Goal: Use online tool/utility: Use online tool/utility

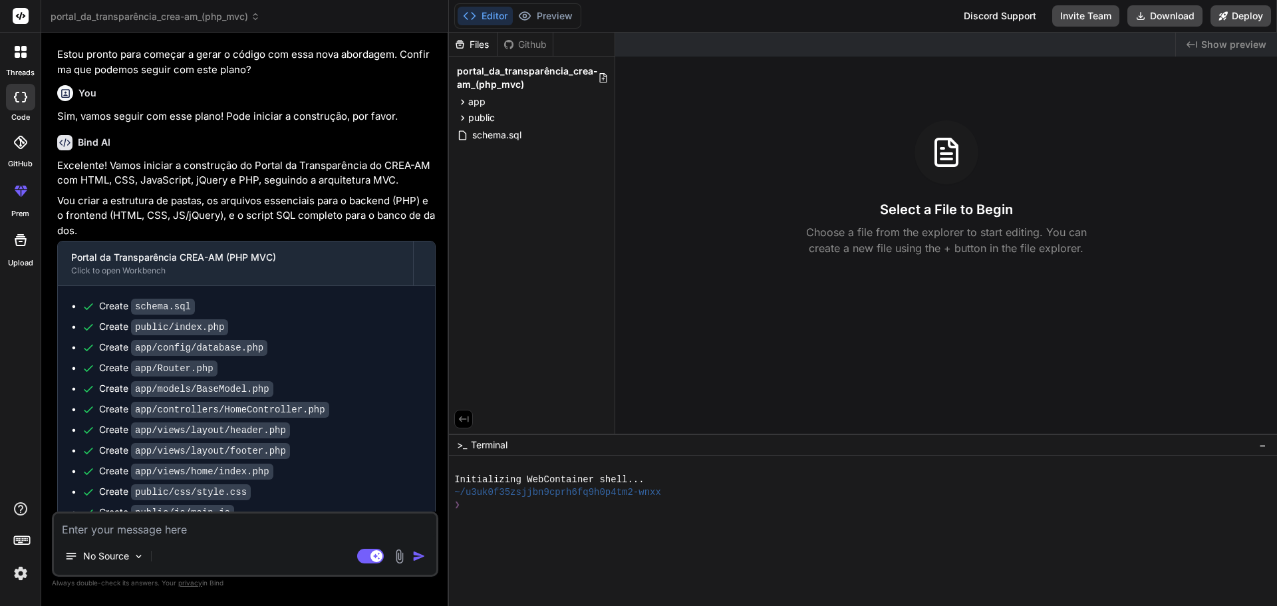
scroll to position [4020, 0]
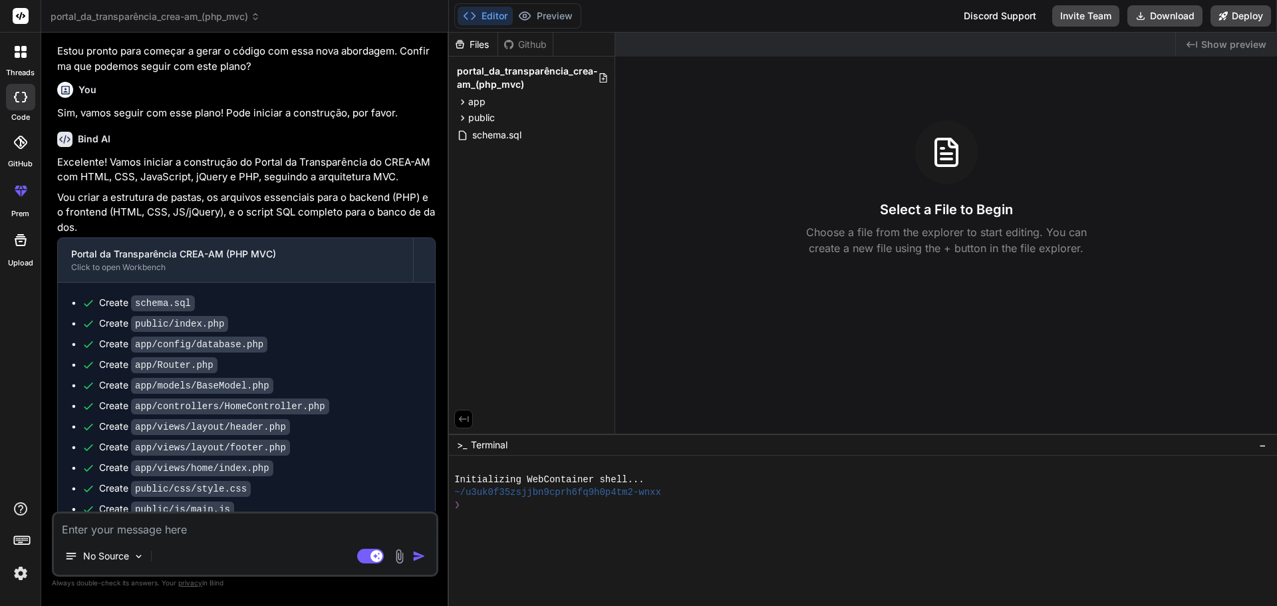
click at [535, 5] on div "Editor Preview Disabled until preview for your project is generated" at bounding box center [517, 15] width 127 height 25
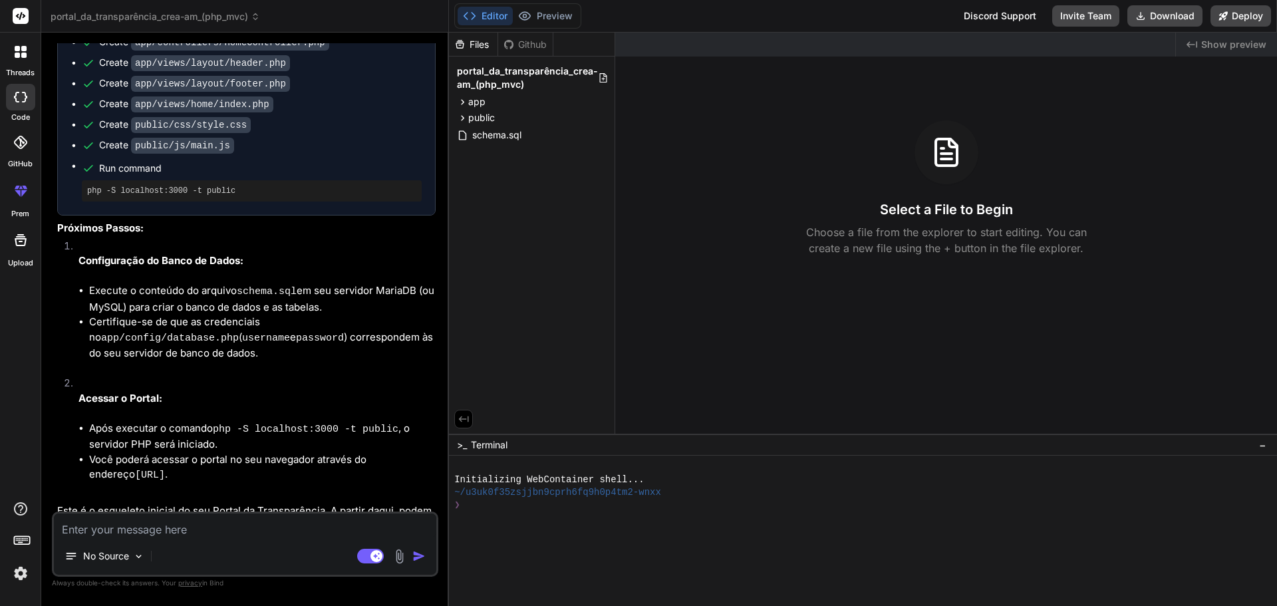
scroll to position [4400, 0]
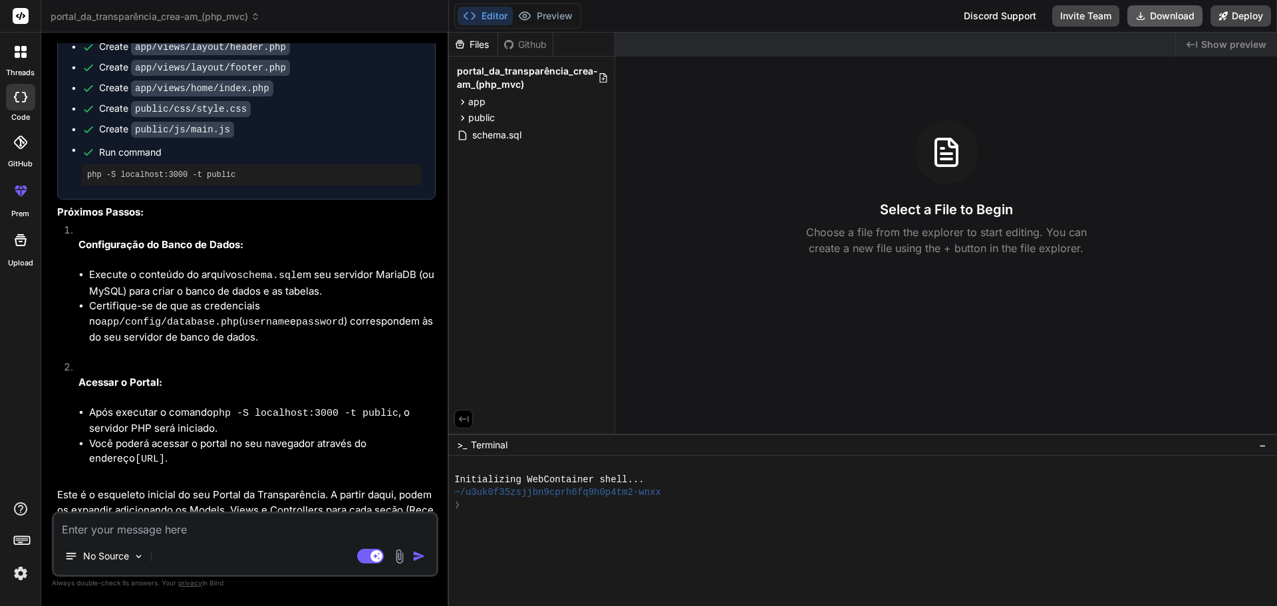
click at [1186, 15] on button "Download" at bounding box center [1164, 15] width 75 height 21
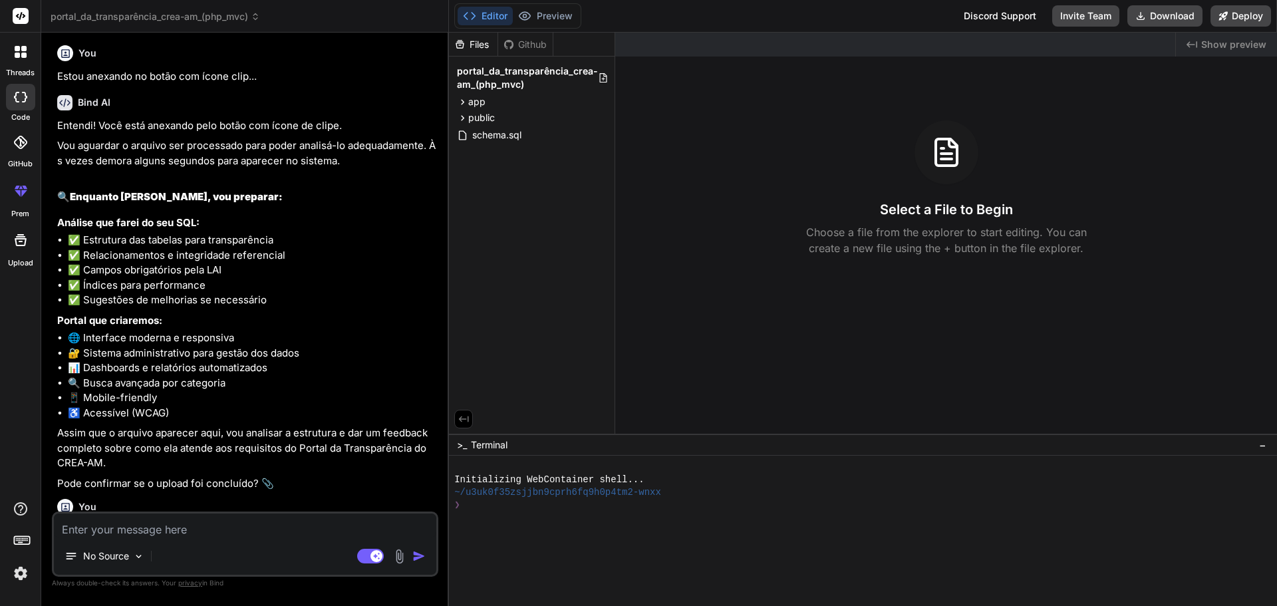
scroll to position [0, 0]
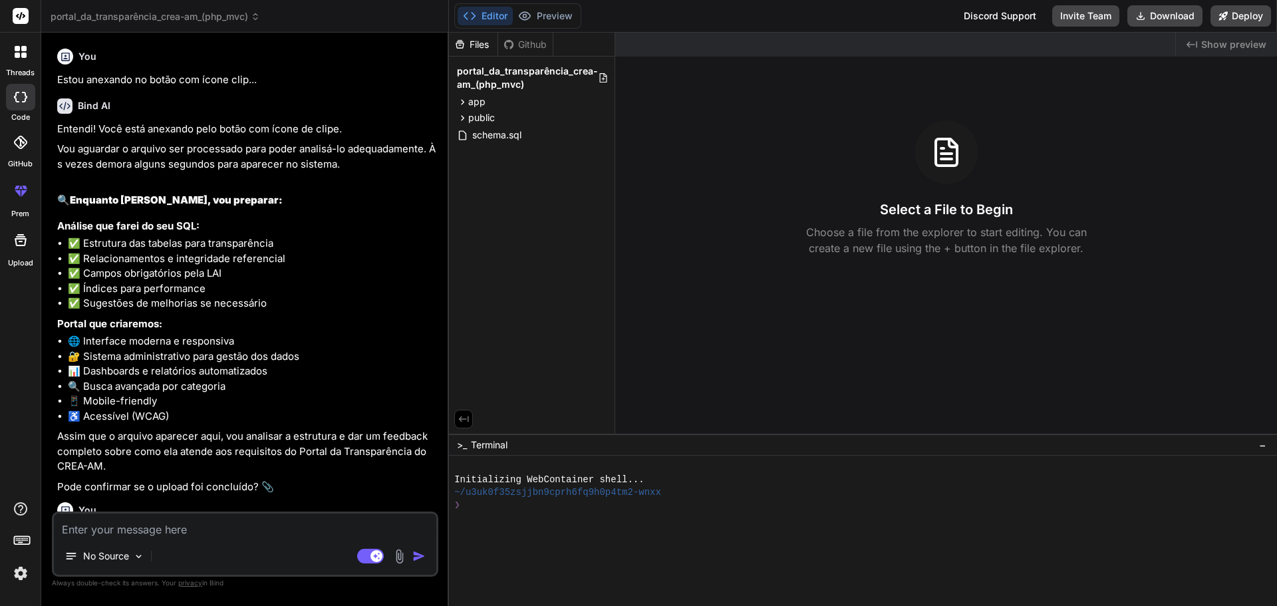
click at [214, 96] on div "Bind AI Entendi! Você está anexando pelo botão com ícone de clipe. Vou aguardar…" at bounding box center [246, 291] width 378 height 407
click at [132, 557] on div "No Source" at bounding box center [104, 556] width 90 height 27
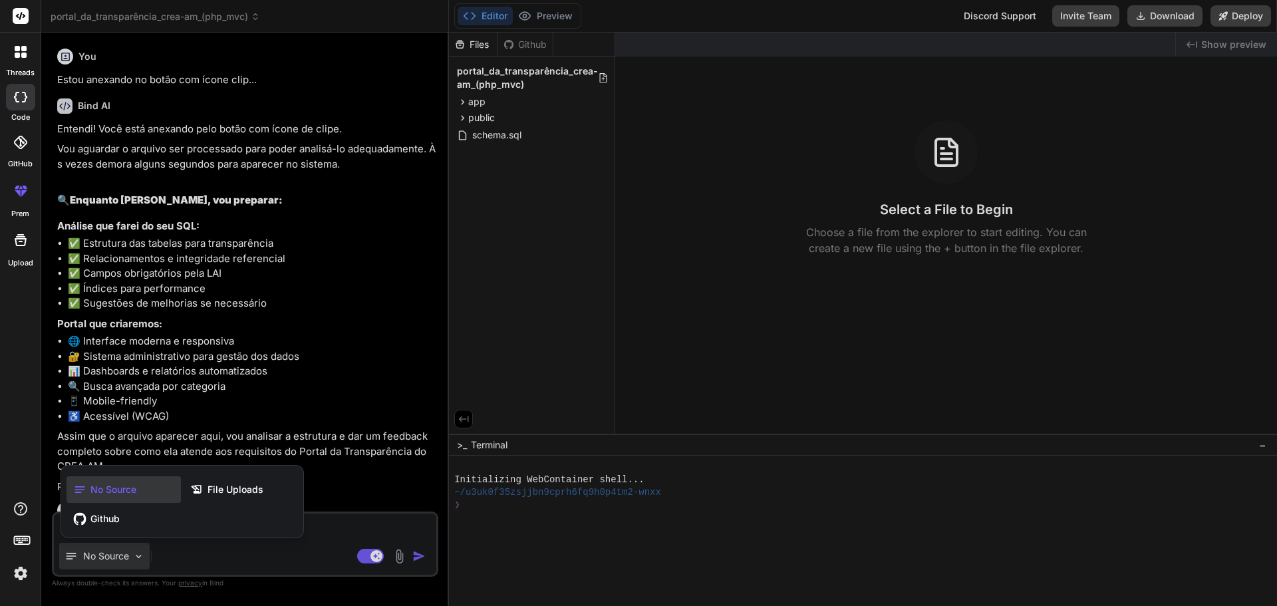
click at [297, 362] on div at bounding box center [638, 303] width 1277 height 606
type textarea "x"
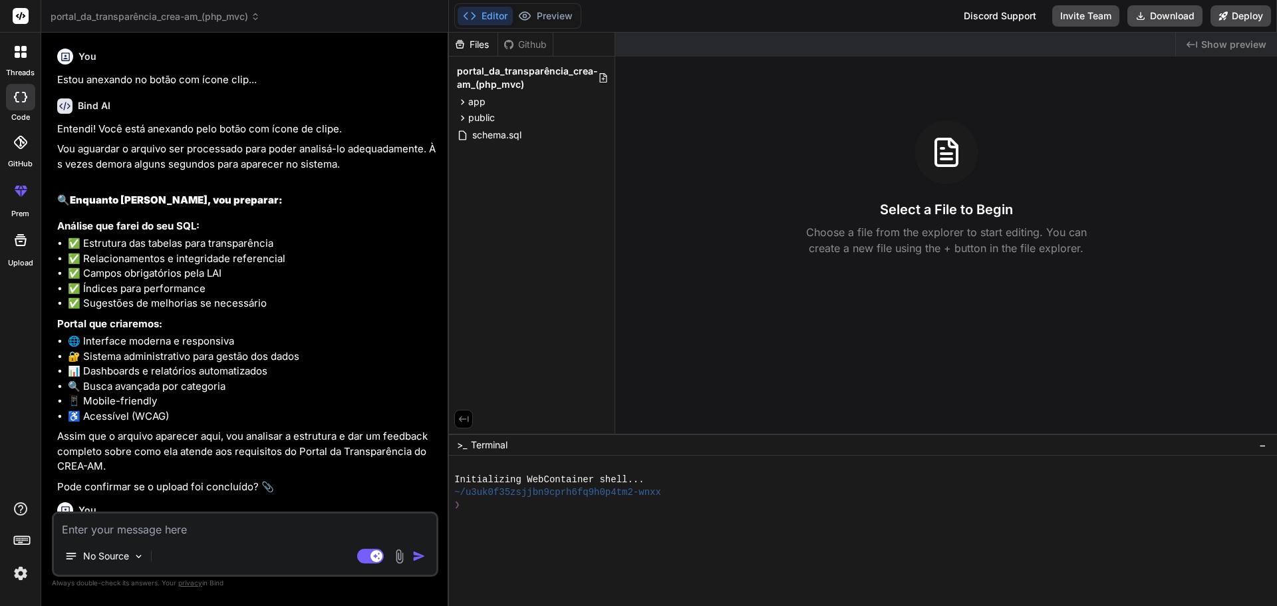
click at [92, 63] on div "You" at bounding box center [246, 57] width 378 height 16
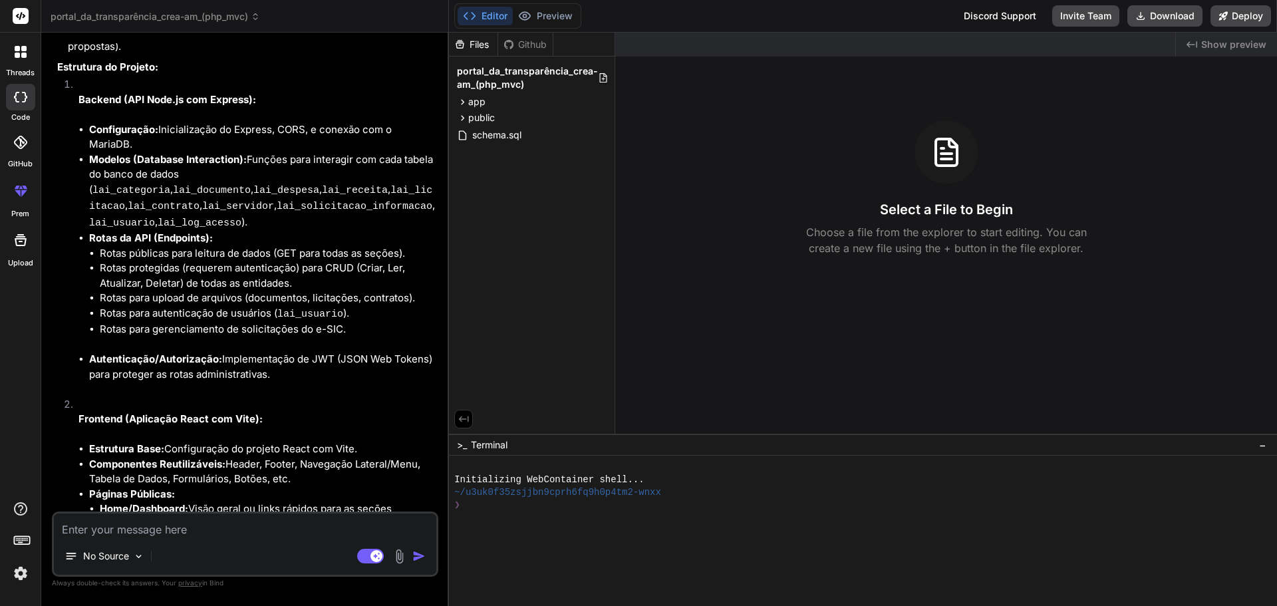
scroll to position [2527, 0]
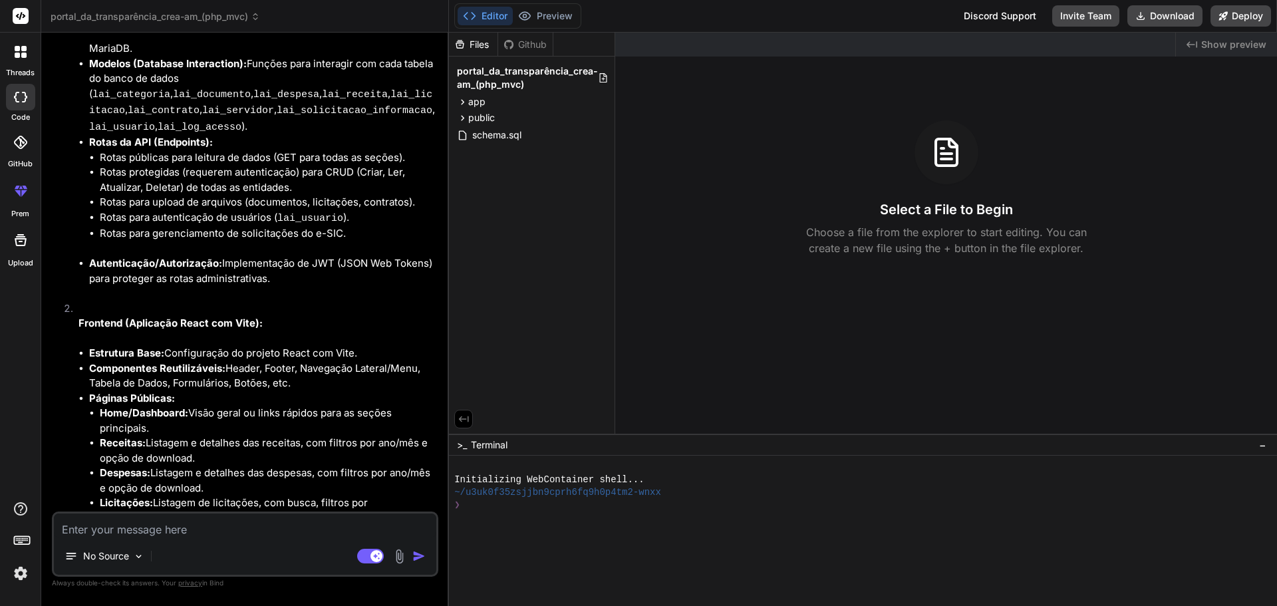
click at [168, 533] on textarea at bounding box center [245, 525] width 382 height 24
type textarea "v"
type textarea "x"
type textarea "V"
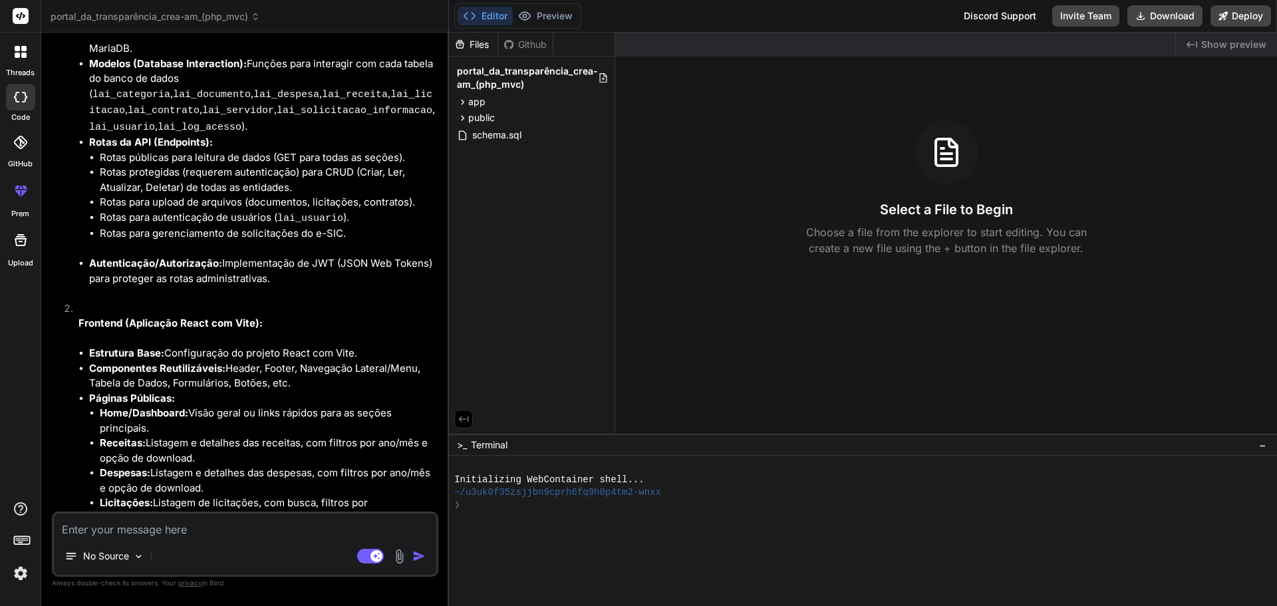
type textarea "x"
type textarea "Vo"
type textarea "x"
type textarea "Voc"
type textarea "x"
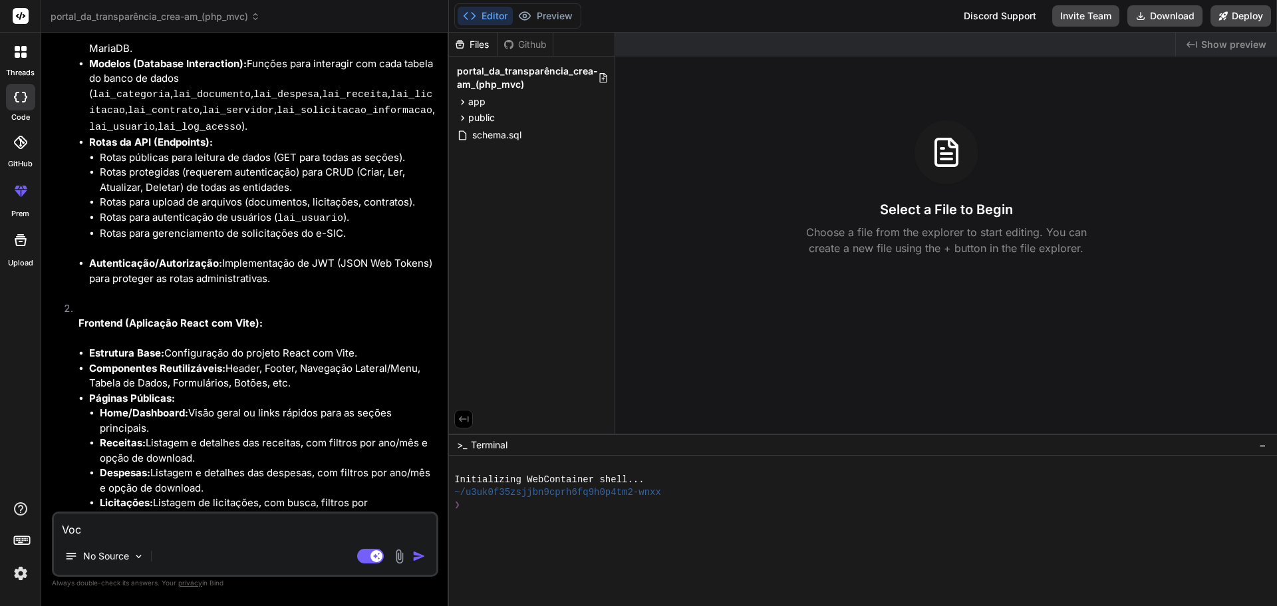
type textarea "Você"
type textarea "x"
type textarea "Você"
type textarea "x"
type textarea "Você p"
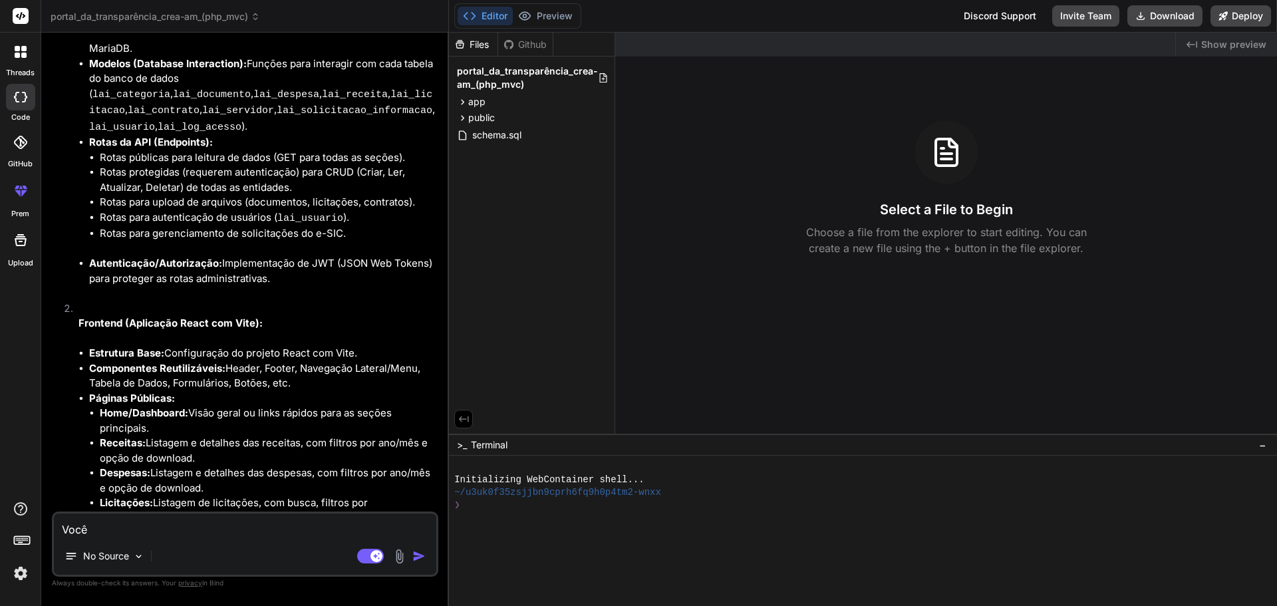
type textarea "x"
type textarea "Você po"
type textarea "x"
type textarea "Você pod"
type textarea "x"
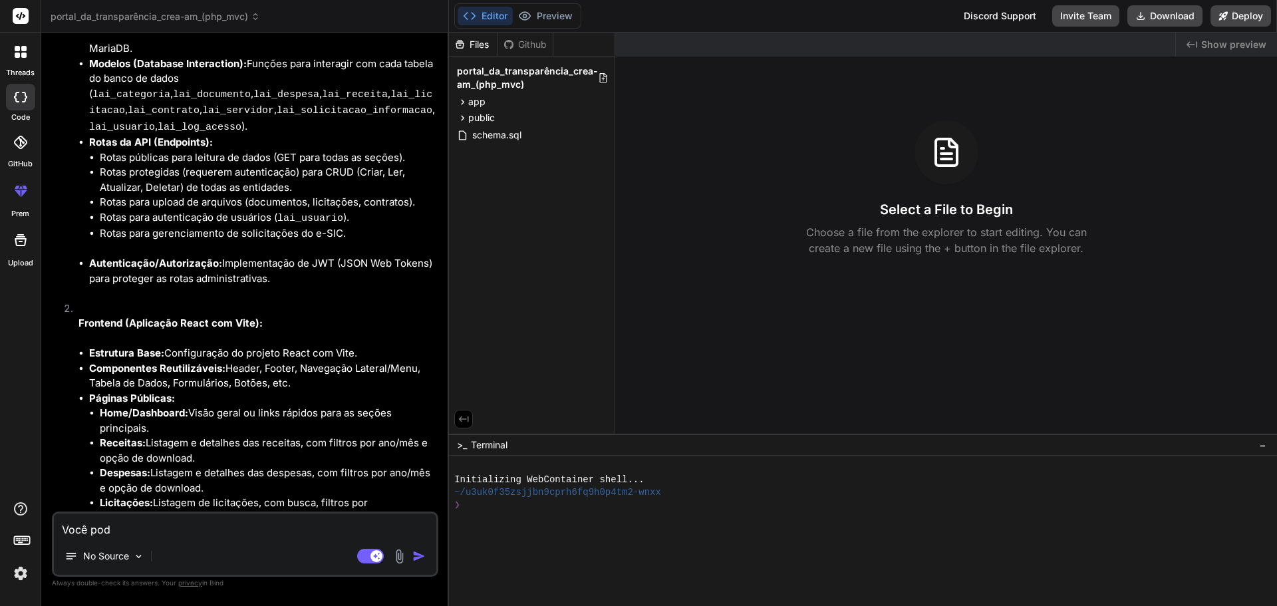
type textarea "Você pode"
type textarea "x"
type textarea "Você pode"
type textarea "x"
type textarea "Você pode r"
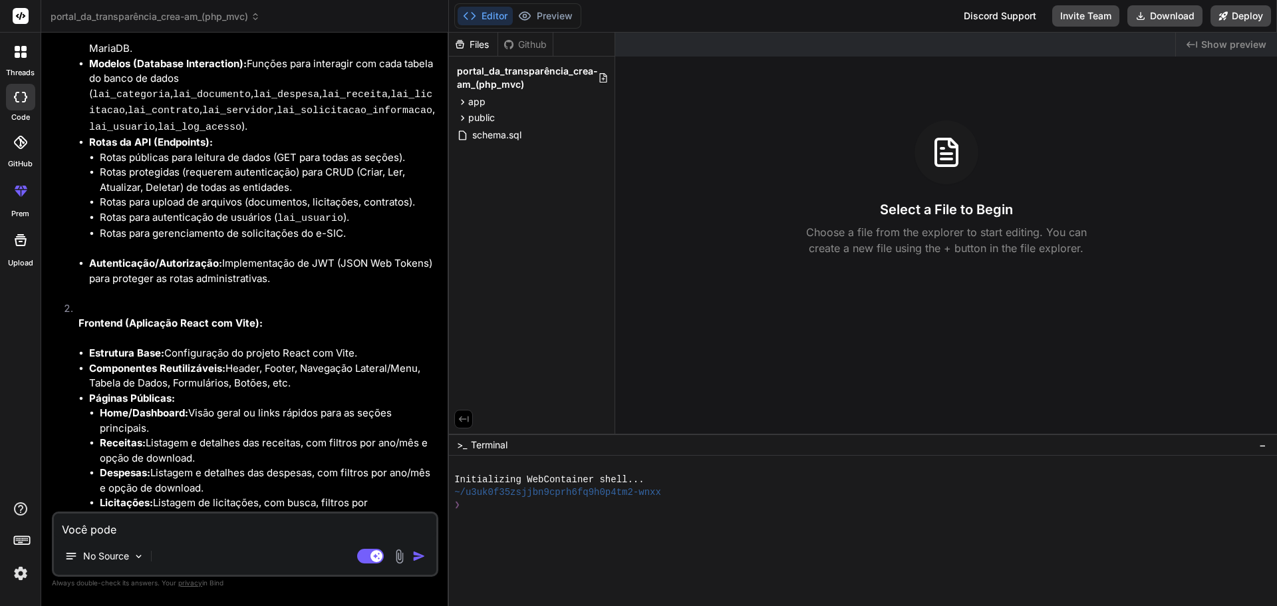
type textarea "x"
type textarea "Você pode re"
type textarea "x"
type textarea "Você pode ref"
type textarea "x"
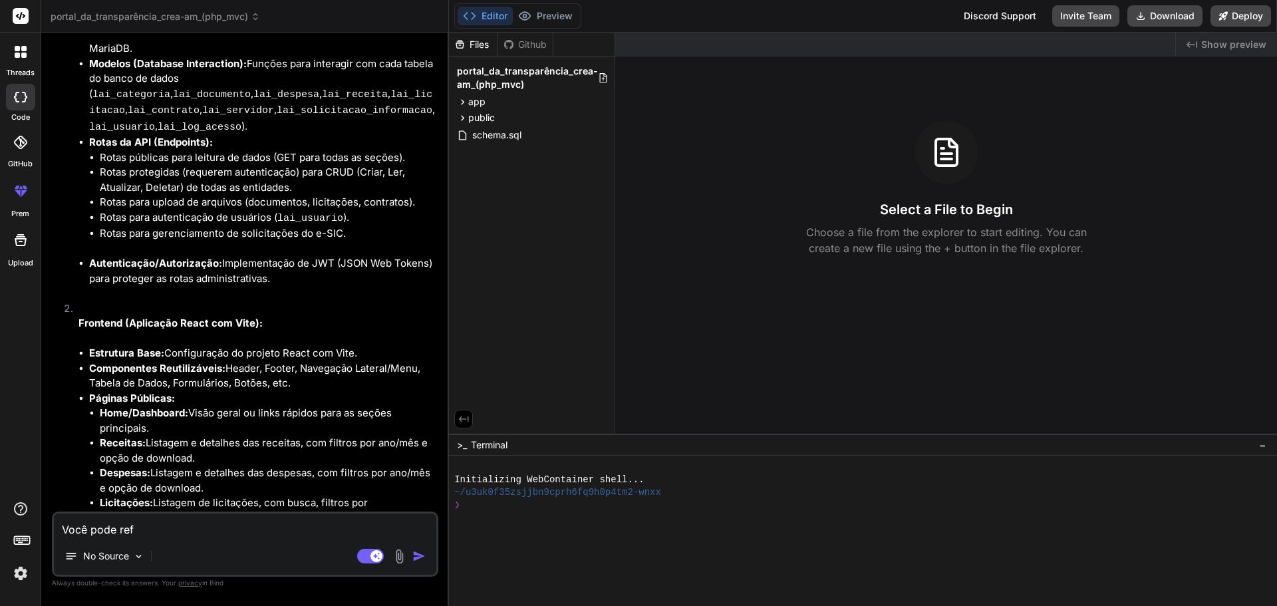
type textarea "Você pode refa"
type textarea "x"
type textarea "Você pode refaz"
type textarea "x"
type textarea "Você pode refaze"
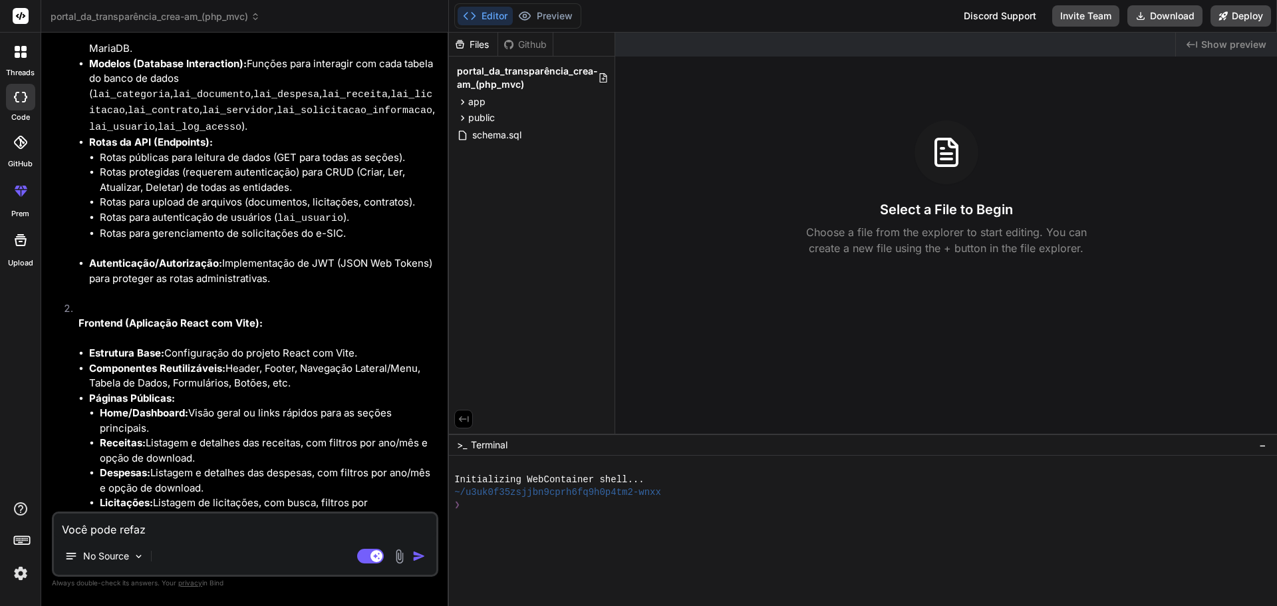
type textarea "x"
type textarea "Você pode refazer"
type textarea "x"
type textarea "Você pode refazer,"
type textarea "x"
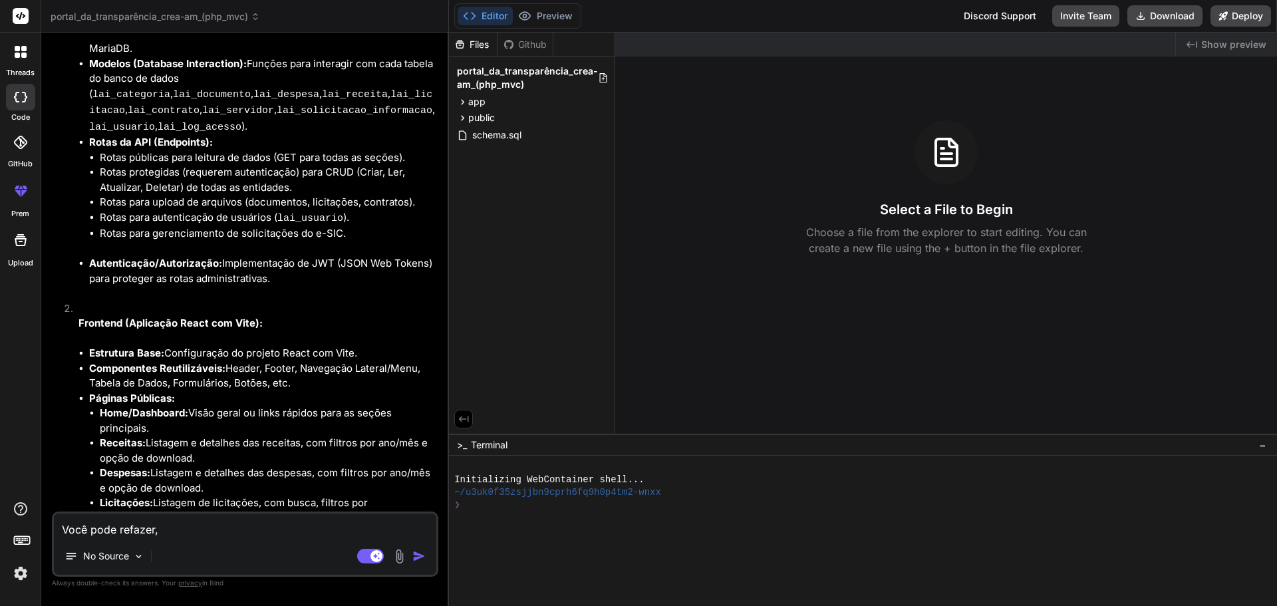
type textarea "Você pode refazer,"
type textarea "x"
type textarea "Você pode refazer, u"
type textarea "x"
type textarea "Você pode refazer, [GEOGRAPHIC_DATA]"
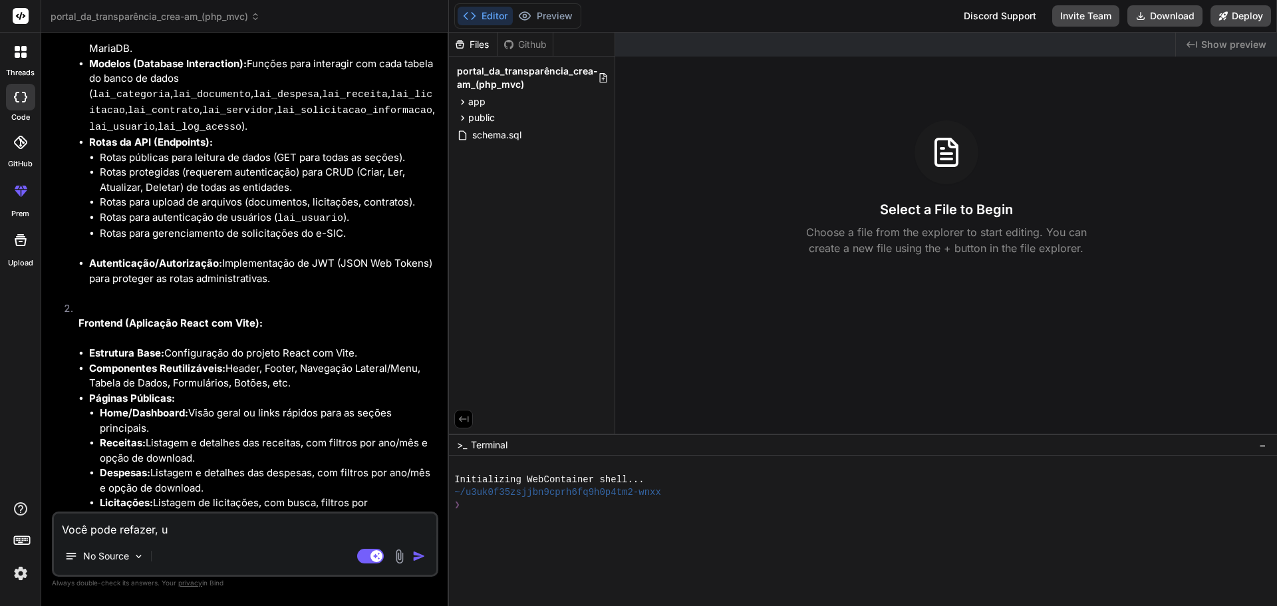
type textarea "x"
type textarea "Você pode refazer, [GEOGRAPHIC_DATA]"
type textarea "x"
type textarea "Você pode refazer, usan"
type textarea "x"
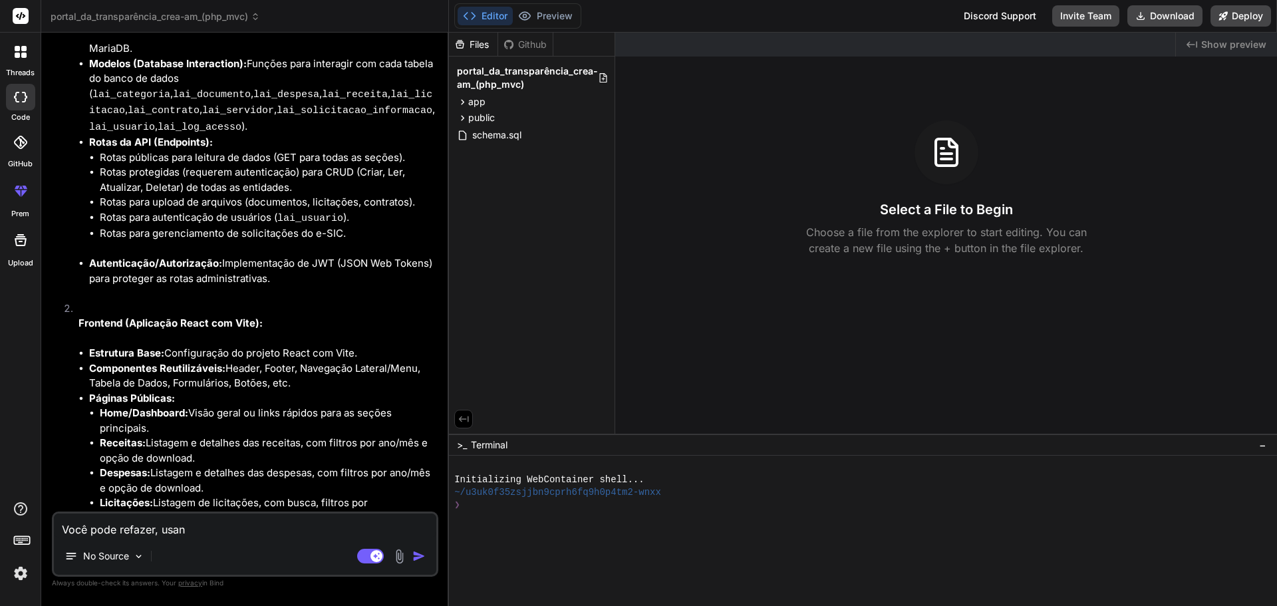
type textarea "Você pode refazer, usand"
type textarea "x"
type textarea "Você pode refazer, usando"
type textarea "x"
type textarea "Você pode refazer, usando"
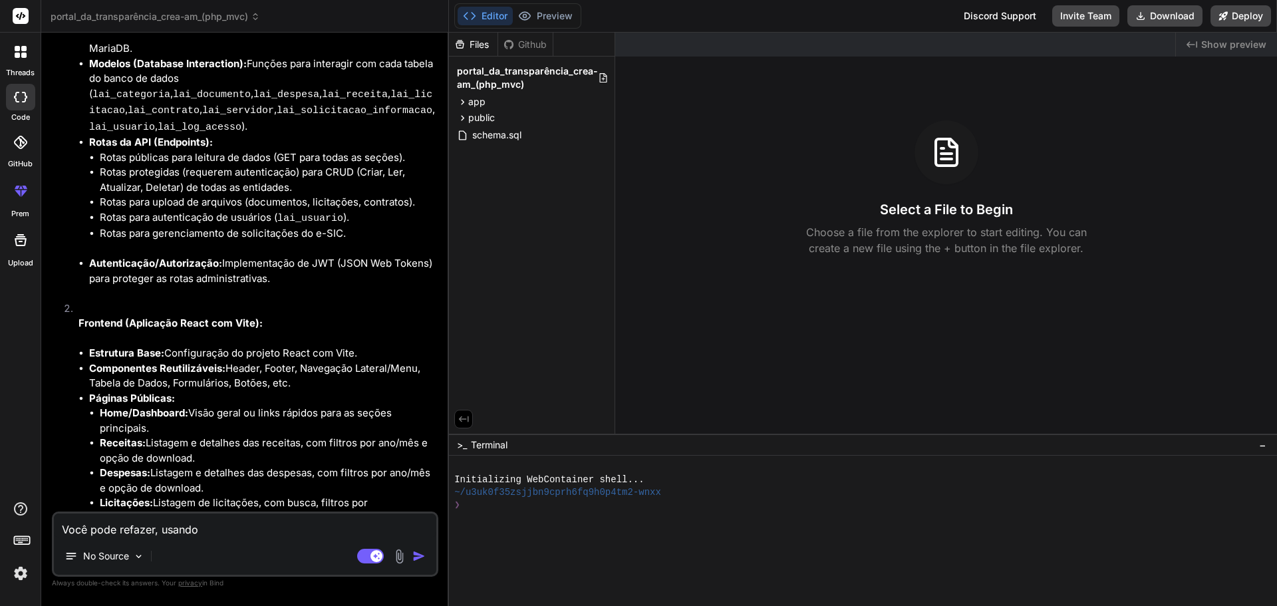
type textarea "x"
type textarea "Você pode refazer, usando s"
type textarea "x"
type textarea "Você pode refazer, usando so"
type textarea "x"
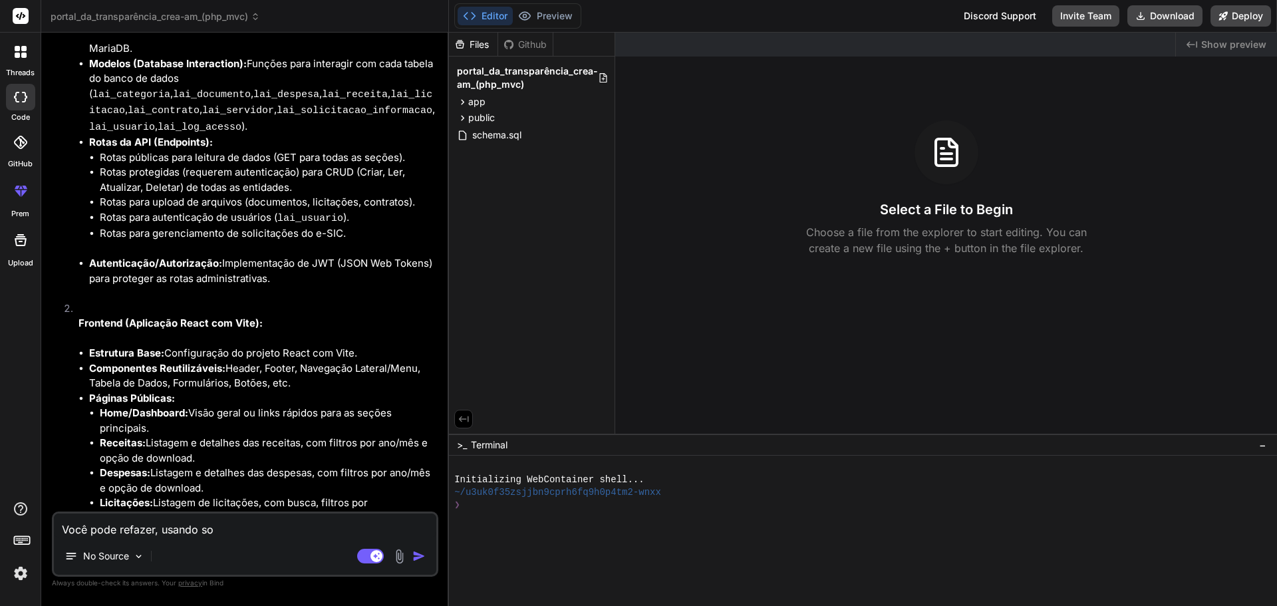
type textarea "Você pode refazer, usando som"
type textarea "x"
type textarea "Você pode refazer, usando some"
type textarea "x"
type textarea "Você pode refazer, usando somen"
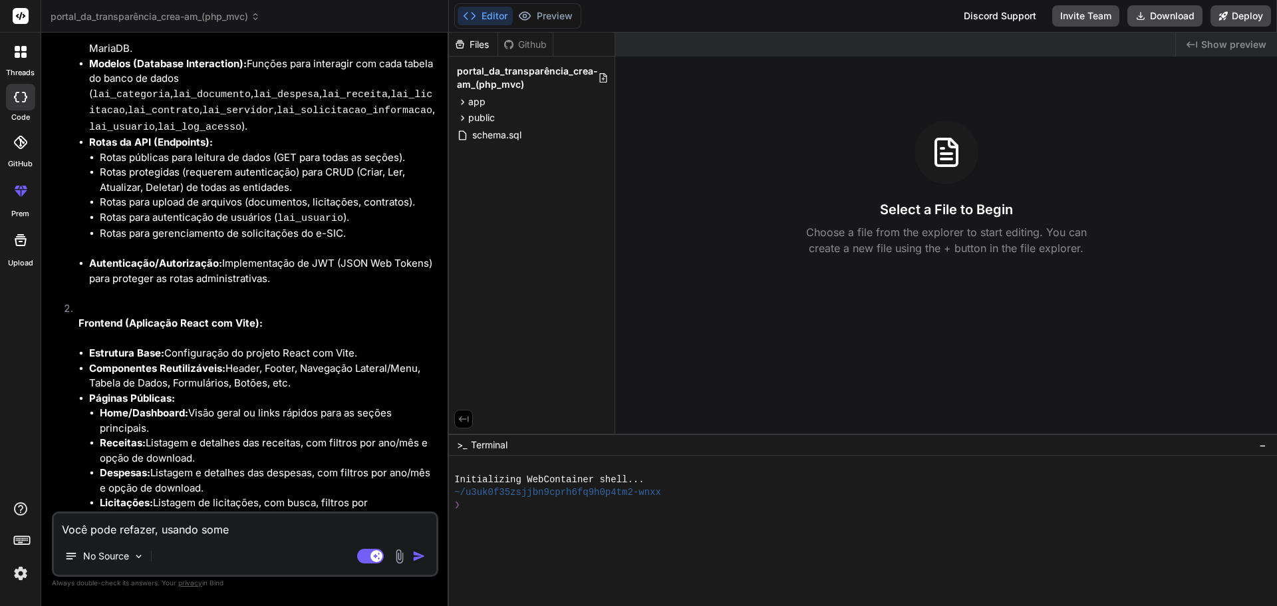
type textarea "x"
type textarea "Você pode refazer, usando soment"
type textarea "x"
type textarea "Você pode refazer, usando somente"
type textarea "x"
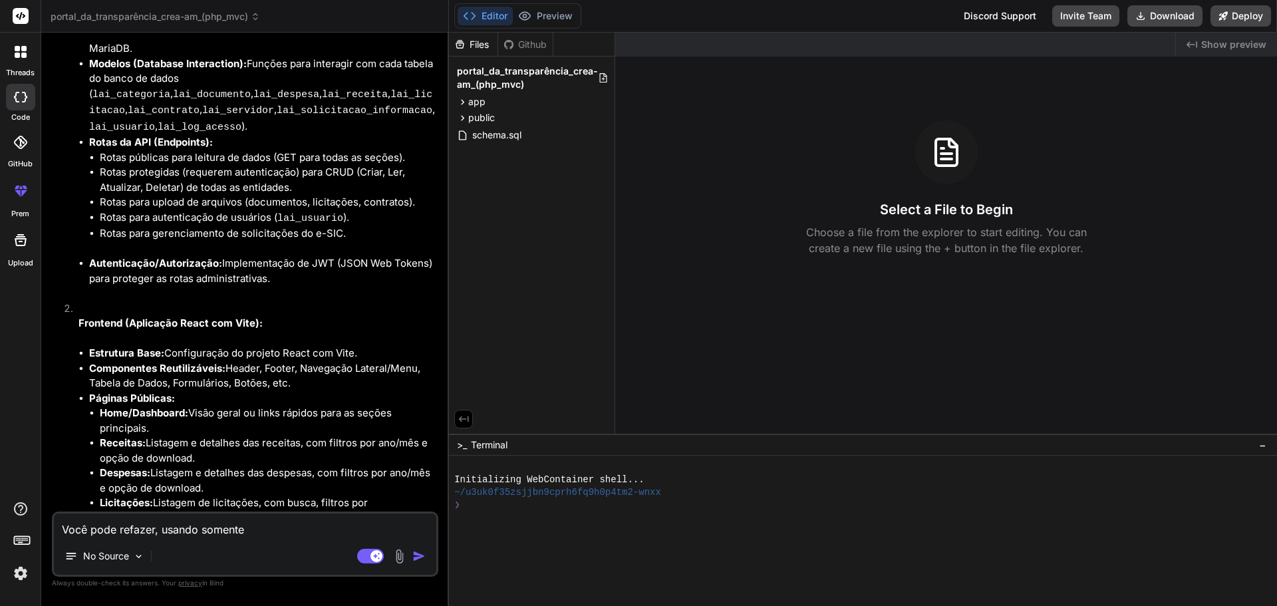
type textarea "Você pode refazer, usando somente"
type textarea "x"
type textarea "Você pode refazer, usando somente h"
type textarea "x"
type textarea "Você pode refazer, usando somente hr"
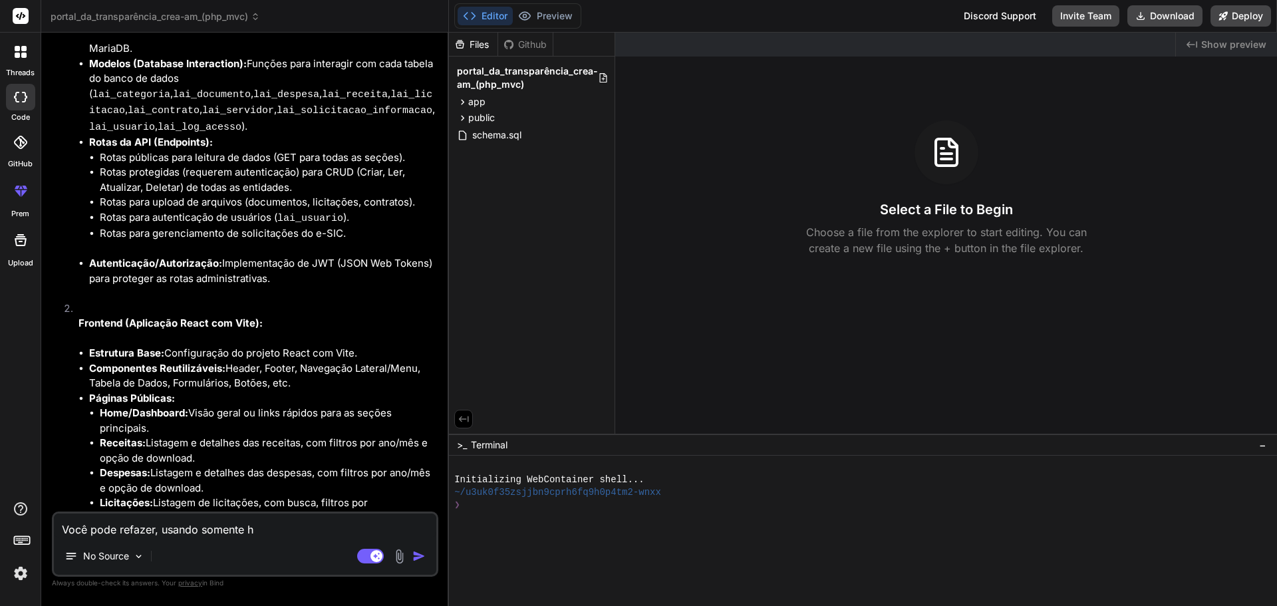
type textarea "x"
type textarea "Você pode refazer, usando somente hrm"
type textarea "x"
type textarea "Você pode refazer, usando somente hrml"
type textarea "x"
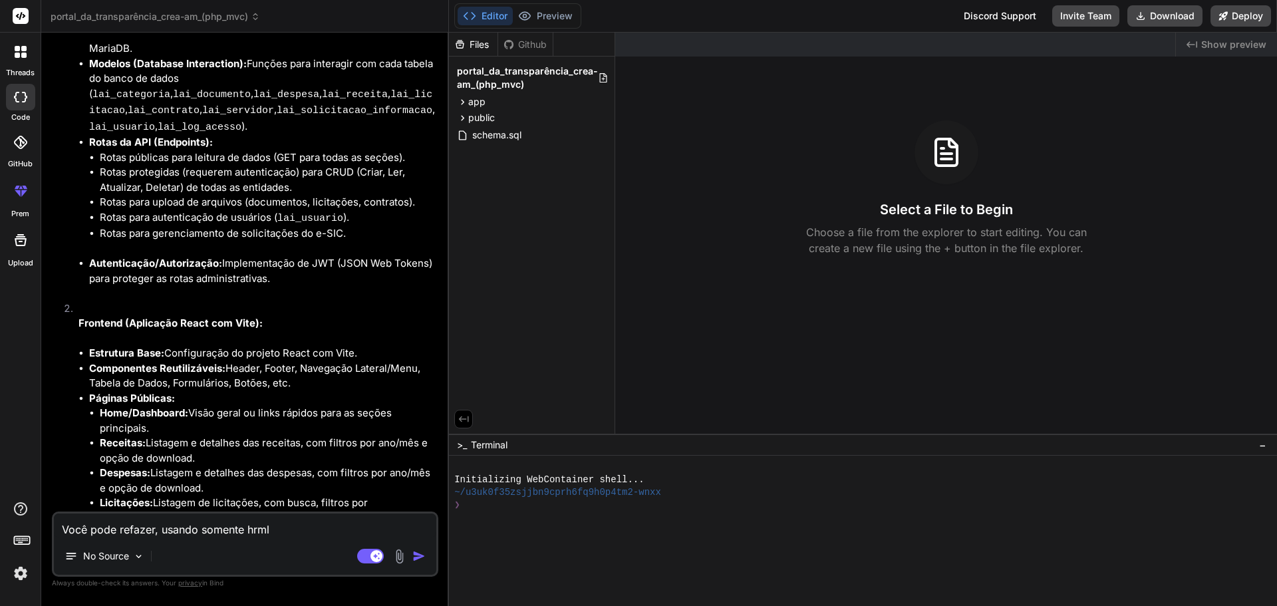
type textarea "Você pode refazer, usando somente hrm"
type textarea "x"
type textarea "Você pode refazer, usando somente hr"
type textarea "x"
type textarea "Você pode refazer, usando somente h"
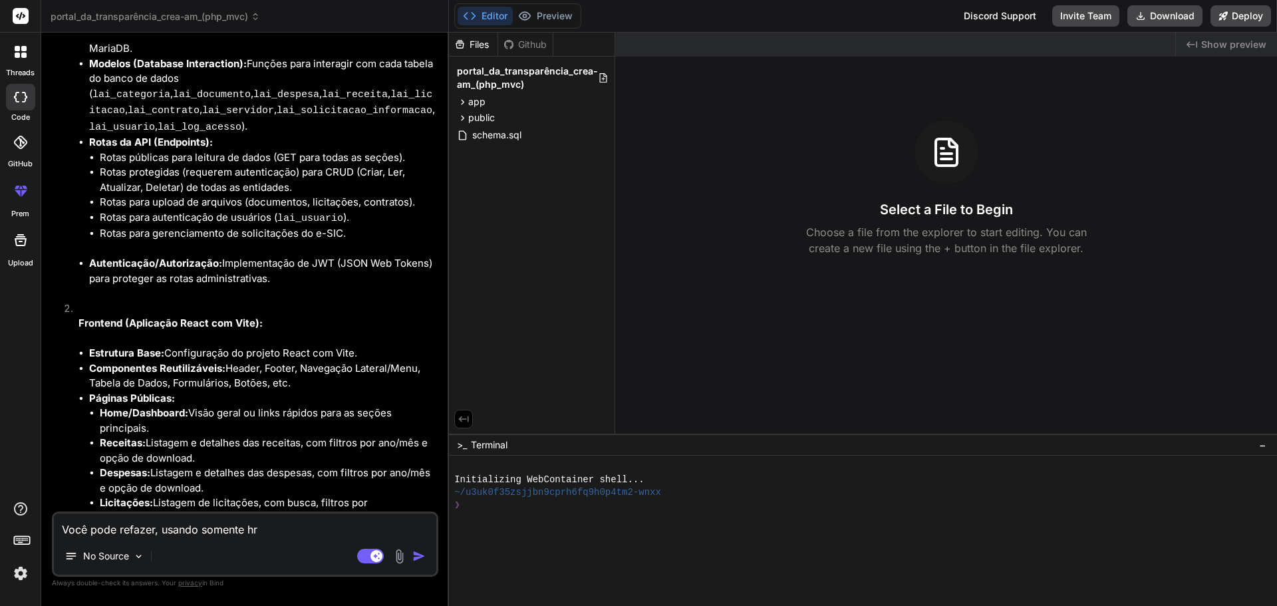
type textarea "x"
type textarea "Você pode refazer, usando somente ht"
type textarea "x"
type textarea "Você pode refazer, usando somente htm"
type textarea "x"
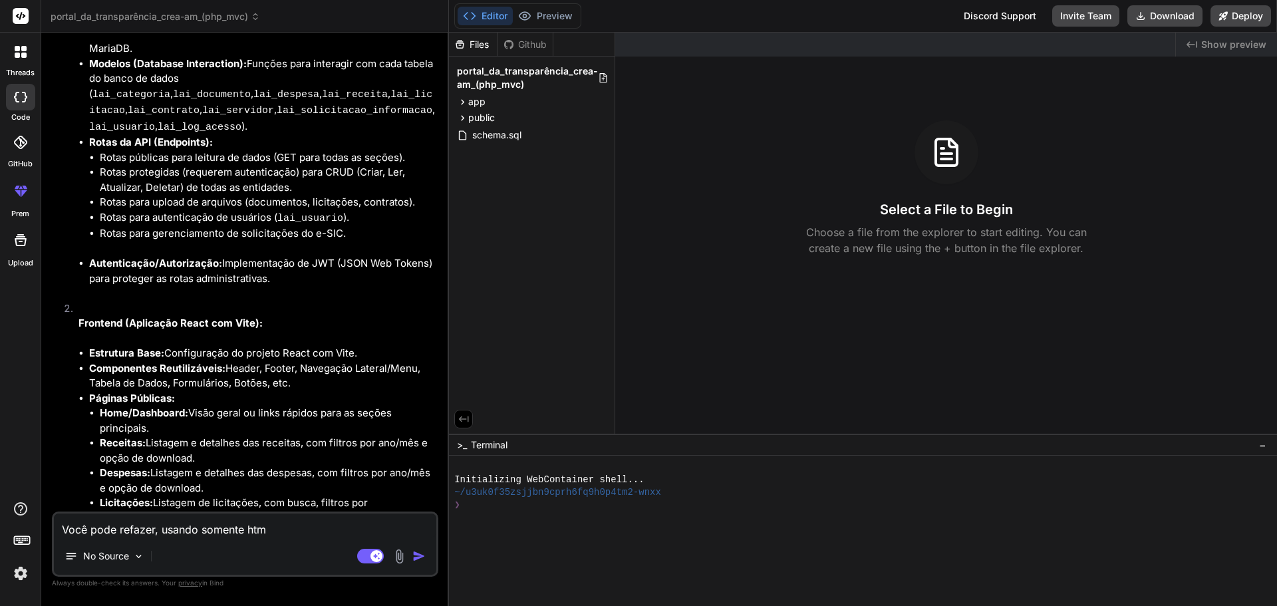
type textarea "Você pode refazer, usando somente html"
type textarea "x"
type textarea "Você pode refazer, usando somente html,"
type textarea "x"
type textarea "Você pode refazer, usando somente html,"
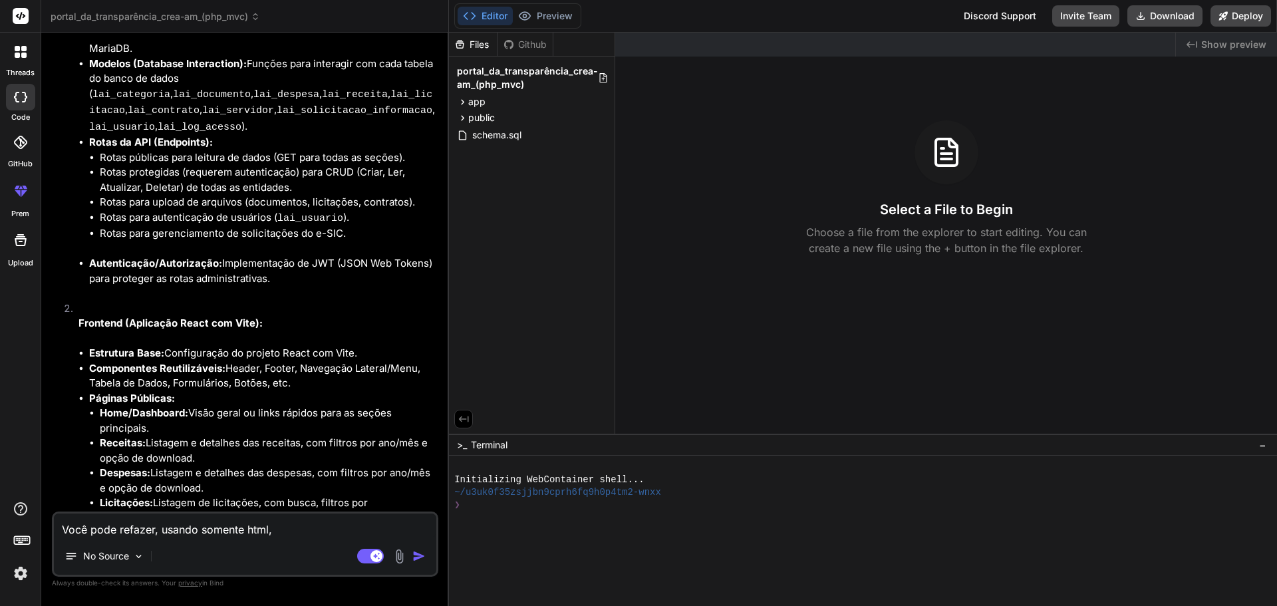
type textarea "x"
type textarea "Você pode refazer, usando somente html,"
type textarea "x"
type textarea "Você pode refazer, usando somente html"
type textarea "x"
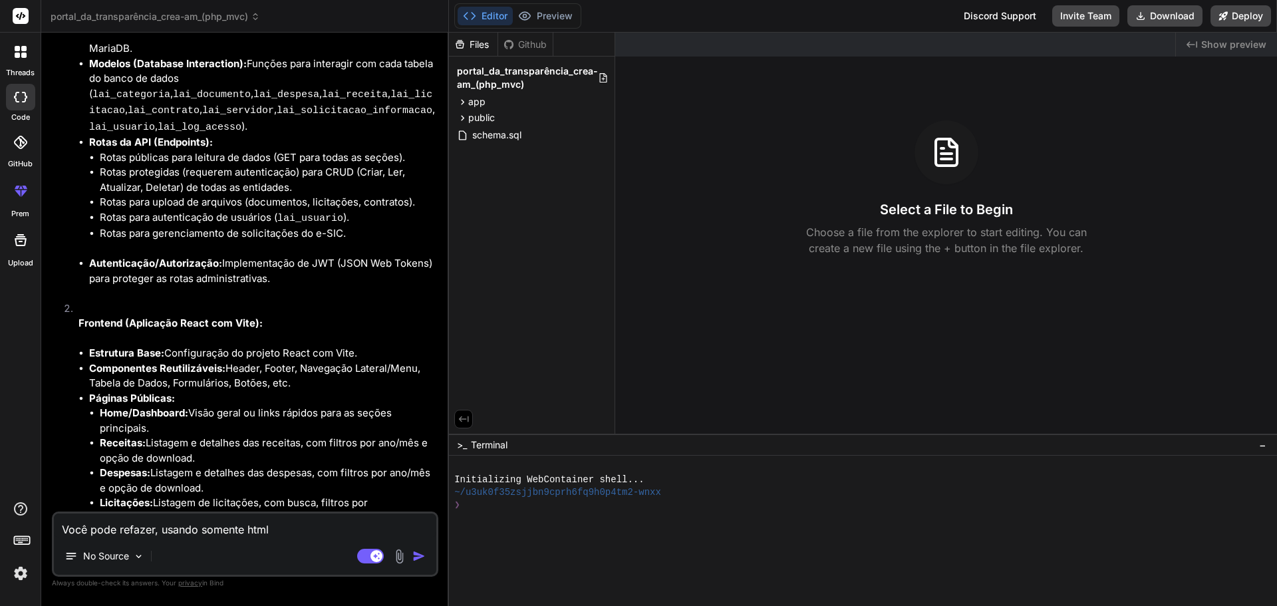
type textarea "Você pode refazer, usando somente html,"
type textarea "x"
type textarea "Você pode refazer, usando somente html,"
type textarea "x"
type textarea "Você pode refazer, usando somente html, c"
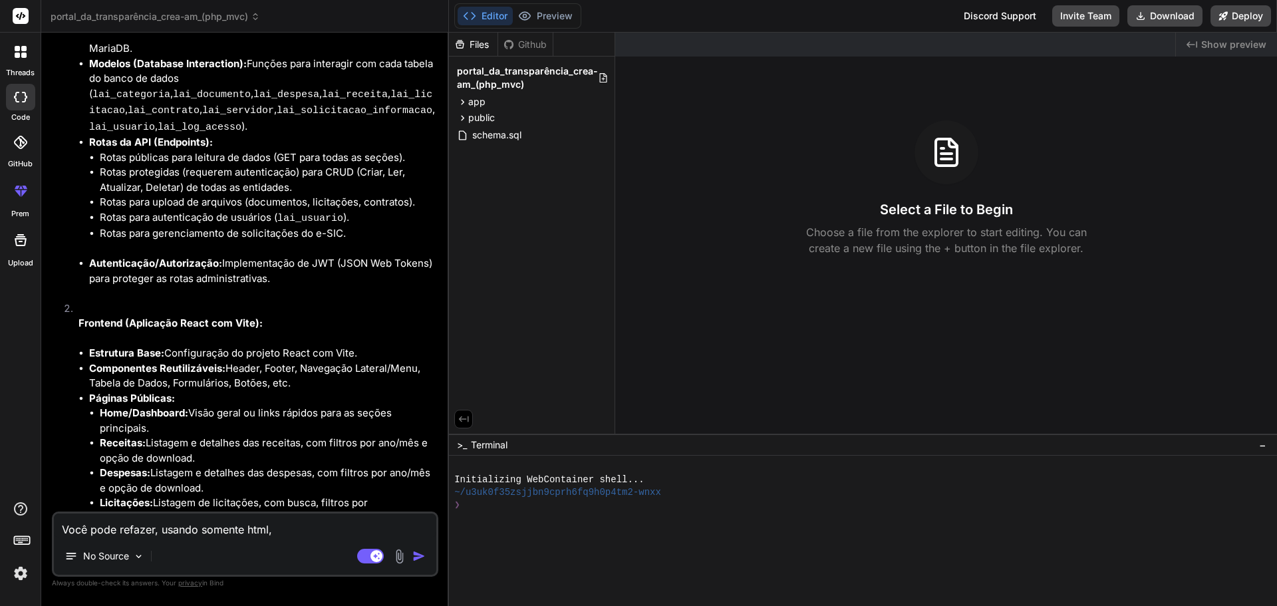
type textarea "x"
type textarea "Você pode refazer, usando somente html, cs"
type textarea "x"
type textarea "Você pode refazer, usando somente html, css"
type textarea "x"
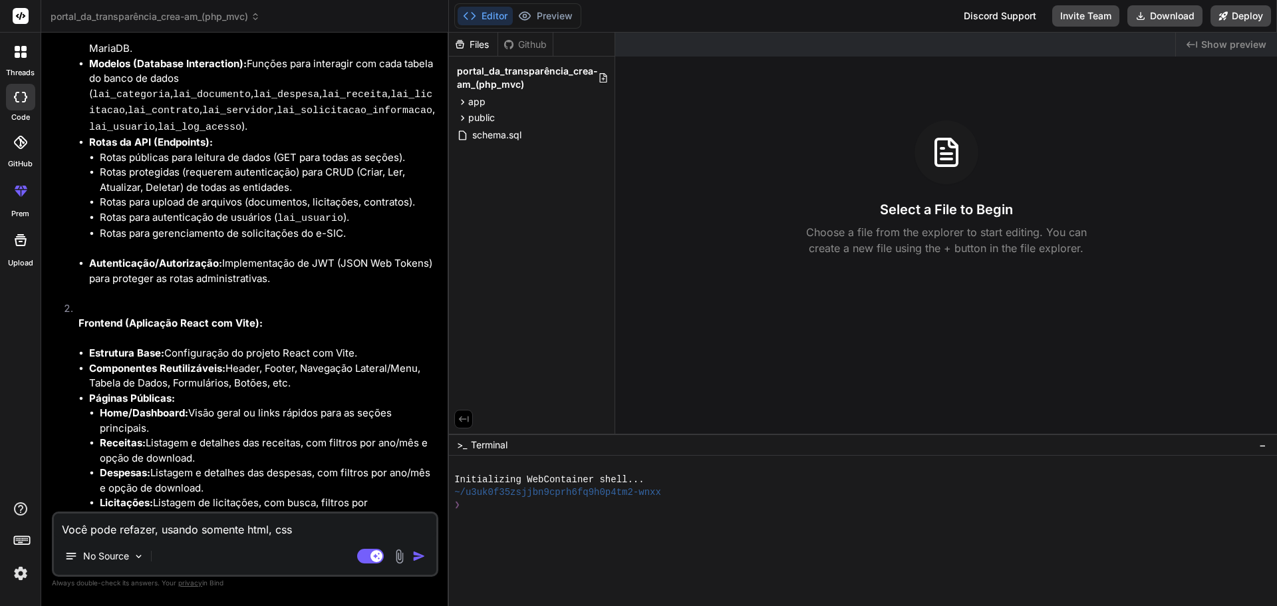
type textarea "Você pode refazer, usando somente html, css,"
type textarea "x"
type textarea "Você pode refazer, usando somente html, css,"
type textarea "x"
type textarea "Você pode refazer, usando somente html, css, j"
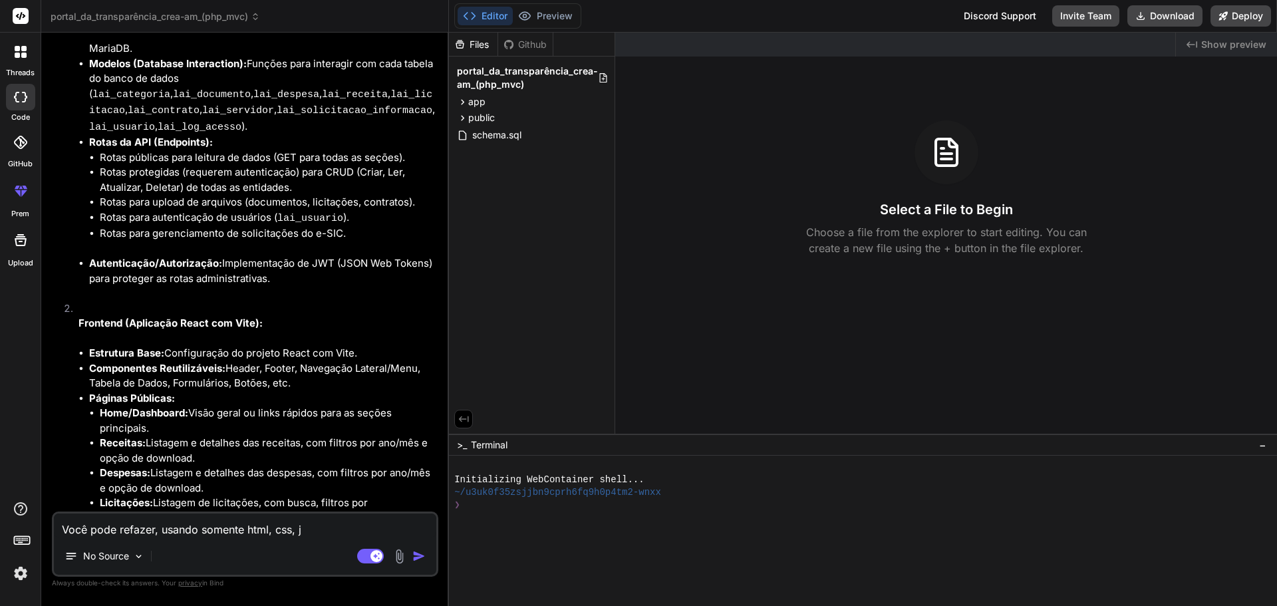
type textarea "x"
type textarea "Você pode refazer, usando somente html, css, ja"
type textarea "x"
type textarea "Você pode refazer, usando somente html, css, jav"
type textarea "x"
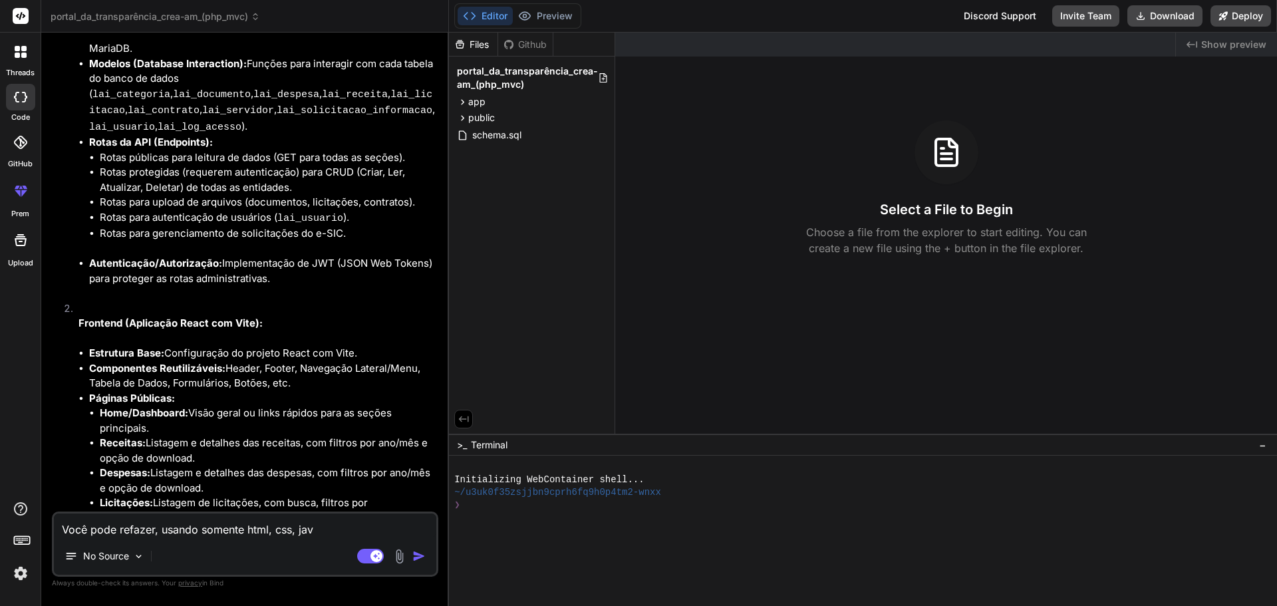
type textarea "Você pode refazer, usando somente html, css, java"
type textarea "x"
type textarea "Você pode refazer, usando somente html, css, javas"
type textarea "x"
type textarea "Você pode refazer, usando somente html, css, javasc"
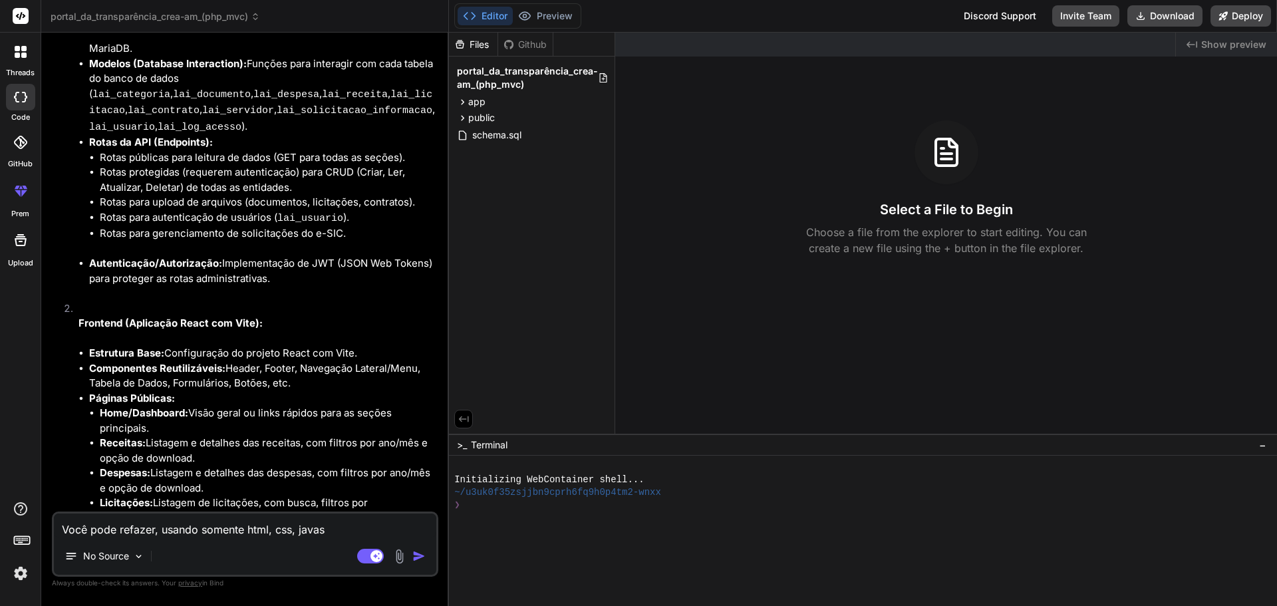
type textarea "x"
type textarea "Você pode refazer, usando somente html, css, javascr"
type textarea "x"
type textarea "Você pode refazer, usando somente html, css, javascri"
type textarea "x"
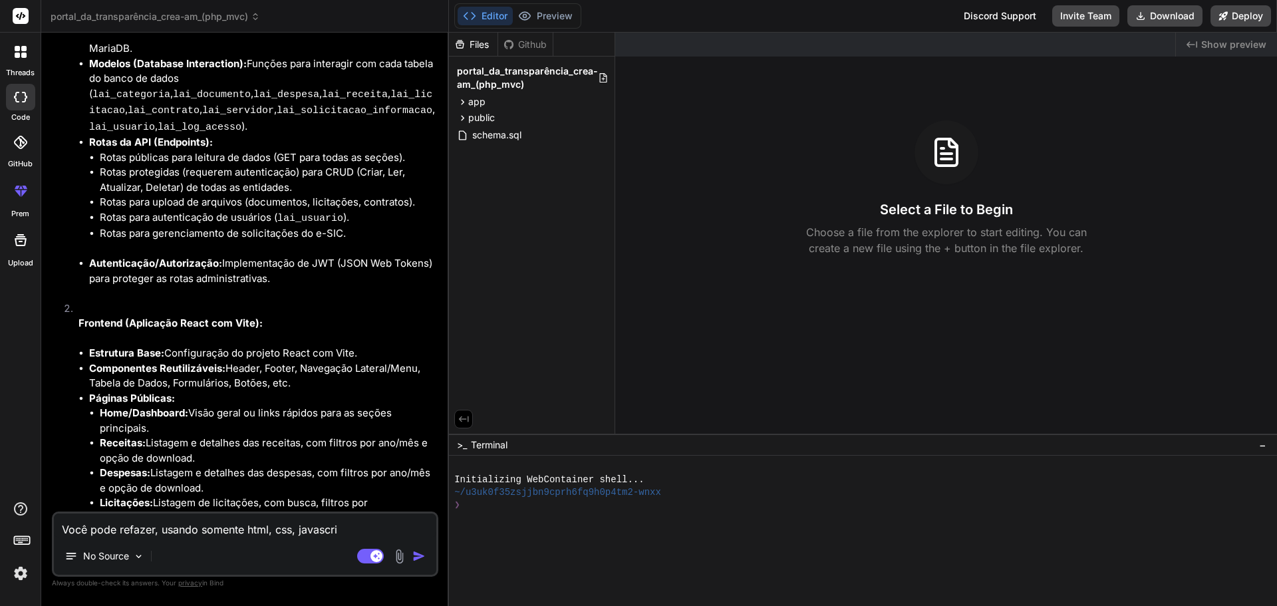
type textarea "Você pode refazer, usando somente html, css, javascrip"
type textarea "x"
type textarea "Você pode refazer, usando somente html, css, javascript"
type textarea "x"
type textarea "Você pode refazer, usando somente html, css, javascript,"
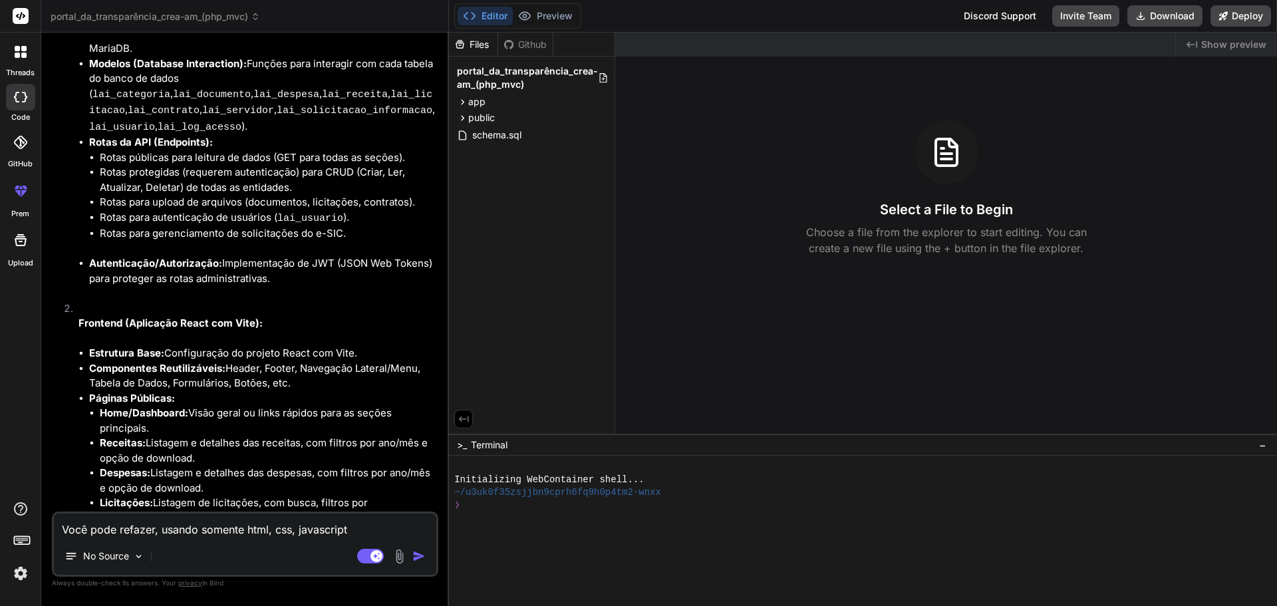
type textarea "x"
type textarea "Você pode refazer, usando somente html, css, javascript,"
type textarea "x"
type textarea "Você pode refazer, usando somente html, css, javascript, j"
type textarea "x"
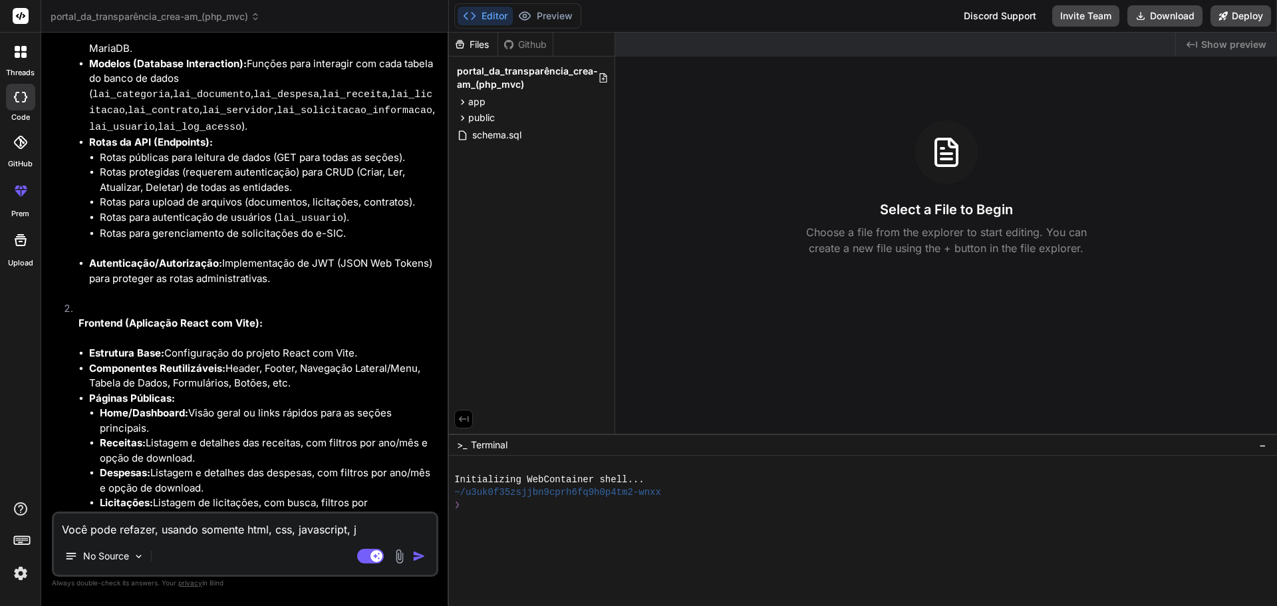
type textarea "Você pode refazer, usando somente html, css, javascript, jq"
type textarea "x"
type textarea "Você pode refazer, usando somente html, css, javascript, jqu"
type textarea "x"
type textarea "Você pode refazer, usando somente html, css, javascript, jque"
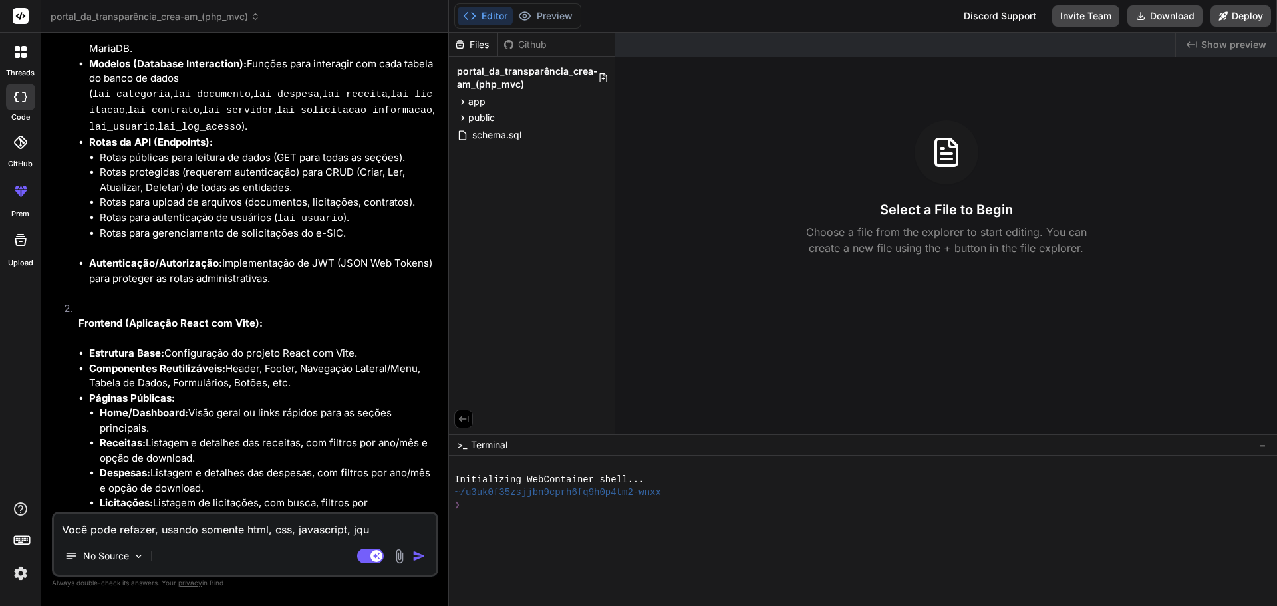
type textarea "x"
type textarea "Você pode refazer, usando somente html, css, javascript, jquer"
type textarea "x"
type textarea "Você pode refazer, usando somente html, css, javascript, jquery"
type textarea "x"
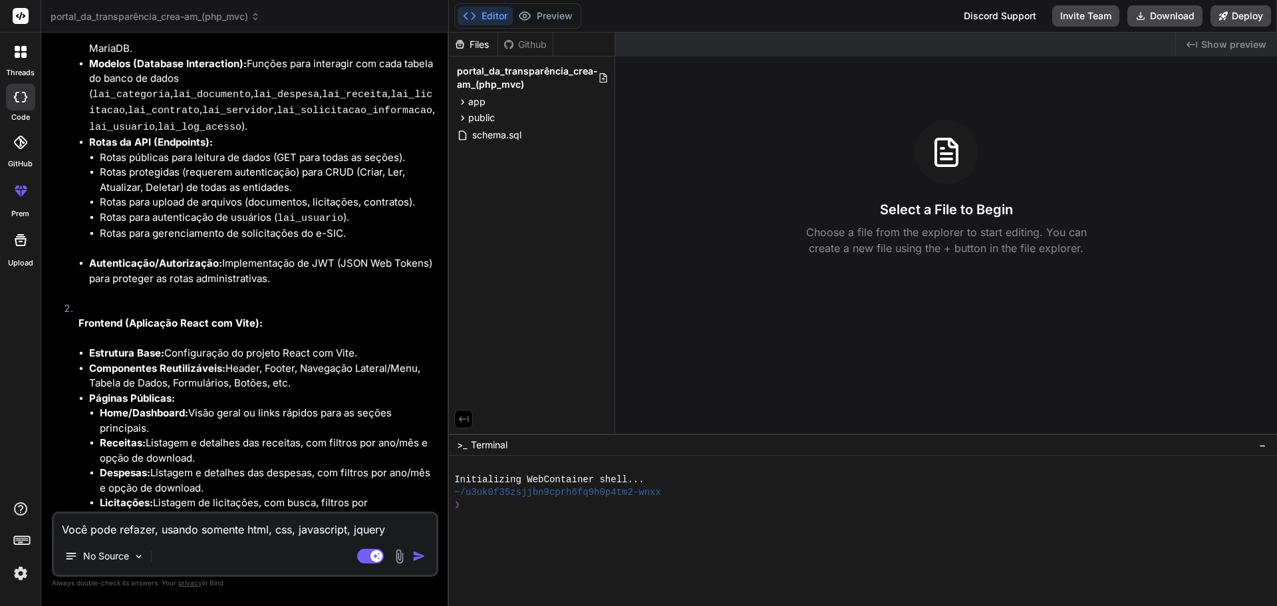
type textarea "Você pode refazer, usando somente html, css, javascript, jquery"
type textarea "x"
type textarea "Você pode refazer , usando somente html, css, javascript, jquery"
type textarea "x"
type textarea "Você pode refazer o, usando somente html, css, javascript, jquery"
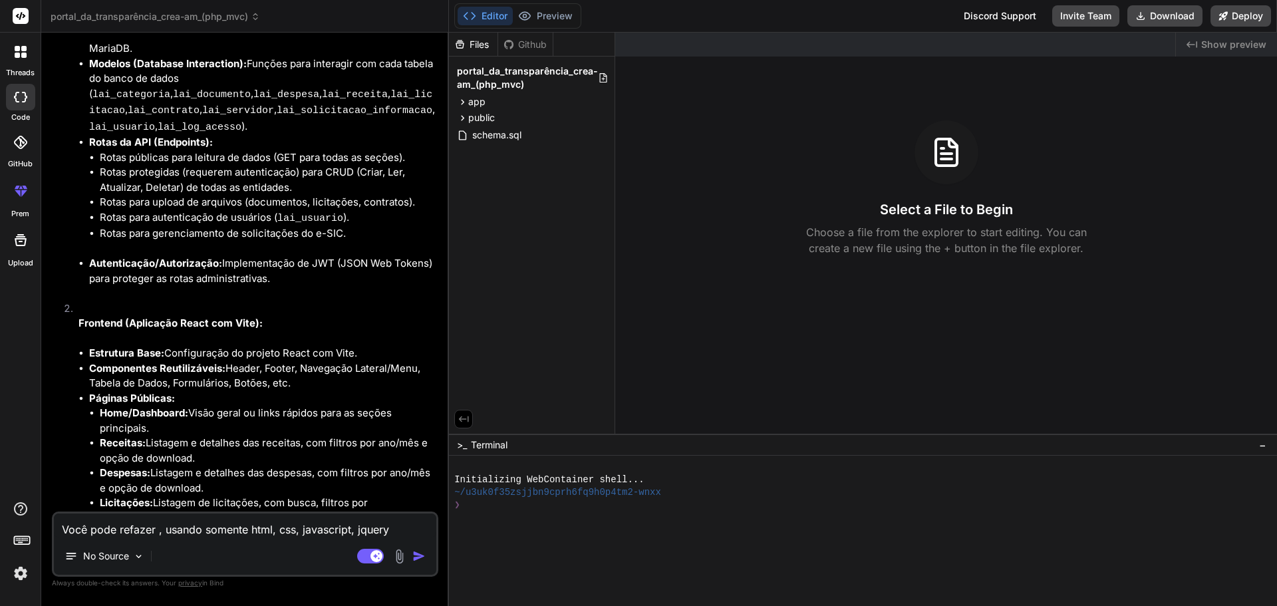
type textarea "x"
type textarea "Você pode refazer o , usando somente html, css, javascript, jquery"
type textarea "x"
type textarea "Você pode refazer o f, usando somente html, css, javascript, jquery"
type textarea "x"
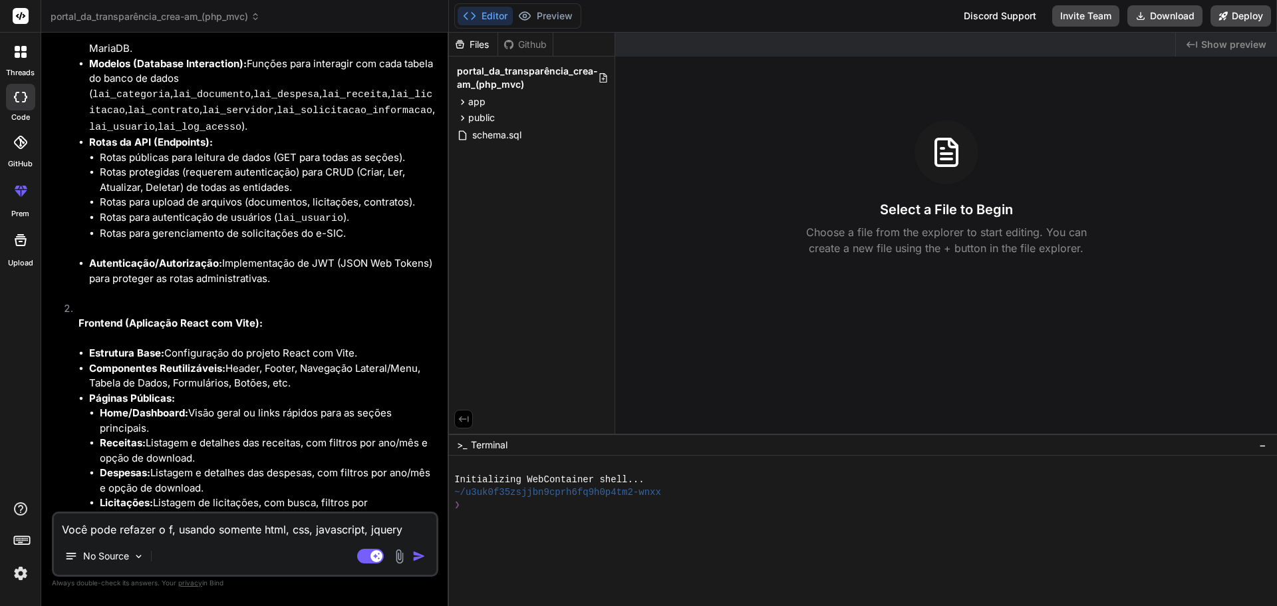
type textarea "Você pode refazer o fr, usando somente html, css, javascript, jquery"
type textarea "x"
type textarea "Você pode refazer o fro, usando somente html, css, javascript, jquery"
type textarea "x"
type textarea "Você pode refazer o fron, usando somente html, css, javascript, jquery"
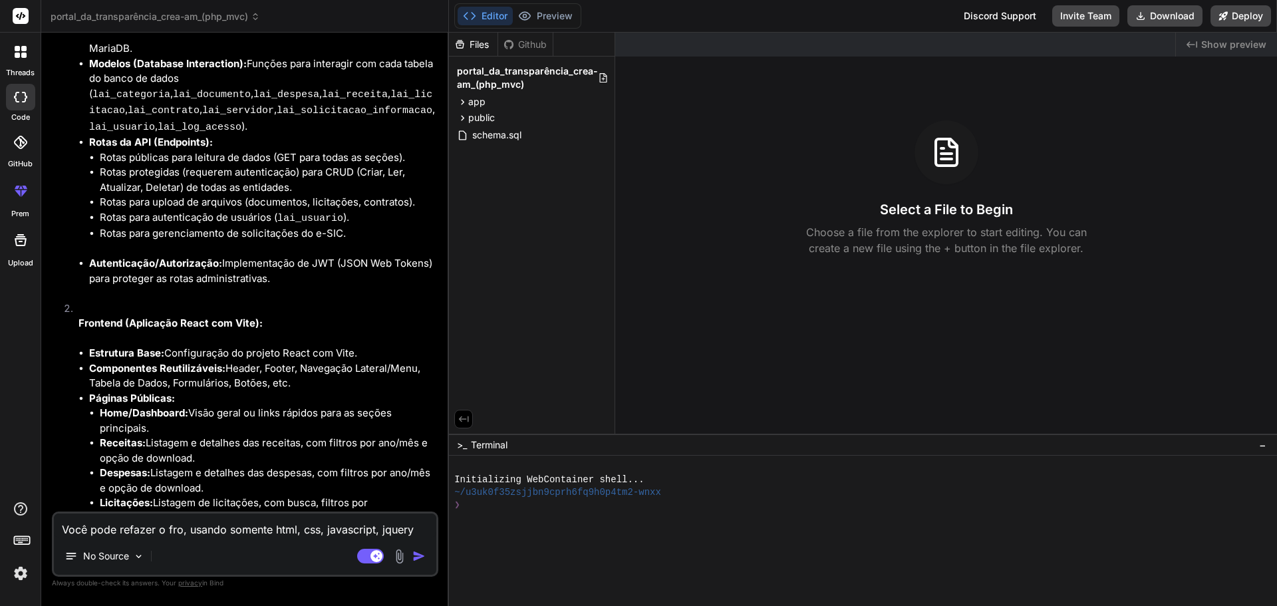
type textarea "x"
type textarea "Você pode refazer o front, usando somente html, css, javascript, jquery"
type textarea "x"
type textarea "Você pode refazer o front-, usando somente html, css, javascript, jquery"
type textarea "x"
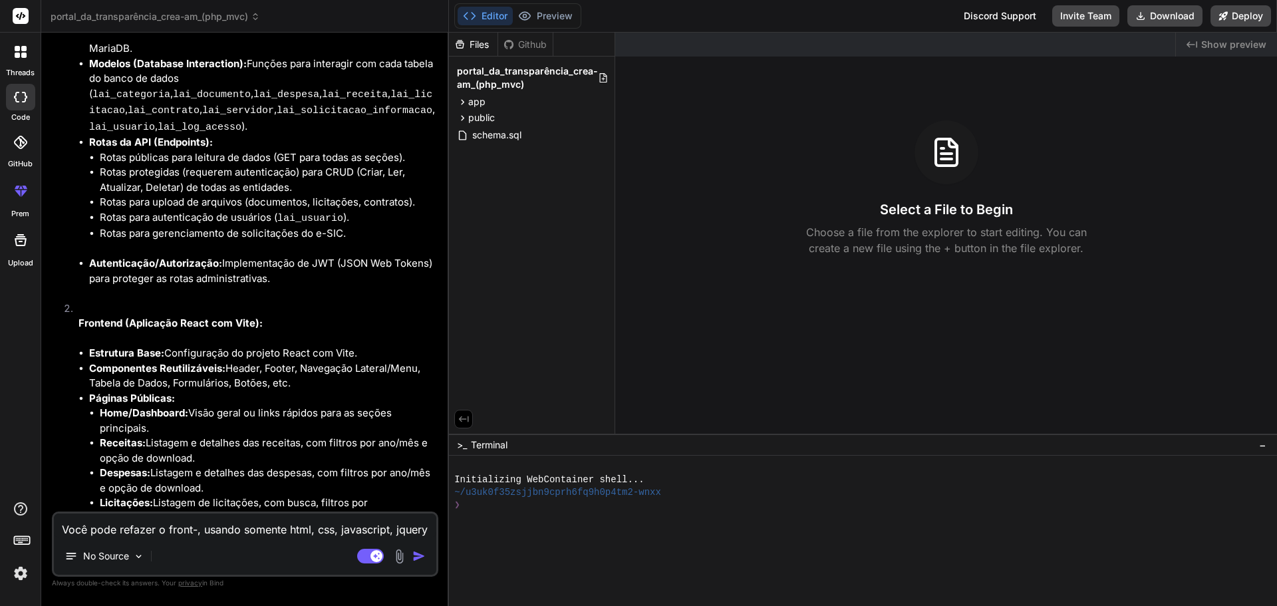
type textarea "Você pode refazer o front-e, usando somente html, css, javascript, jquery"
type textarea "x"
type textarea "Você pode refazer o front-en, usando somente html, css, javascript, jquery"
type textarea "x"
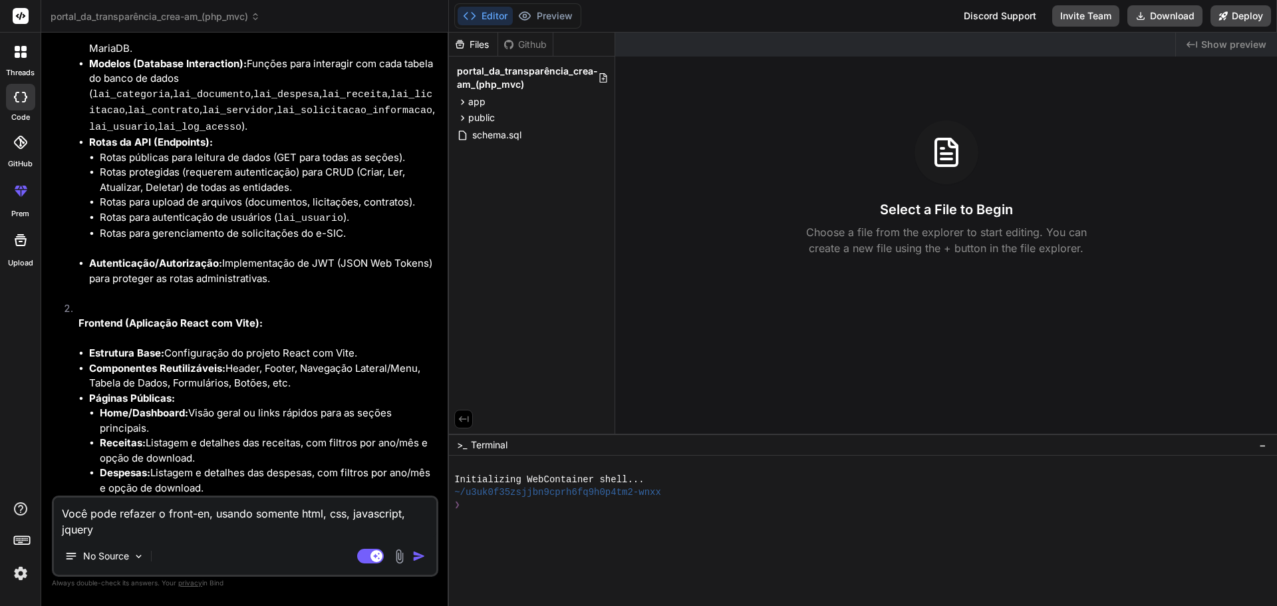
type textarea "Você pode refazer o front-end, usando somente html, css, javascript, jquery"
type textarea "x"
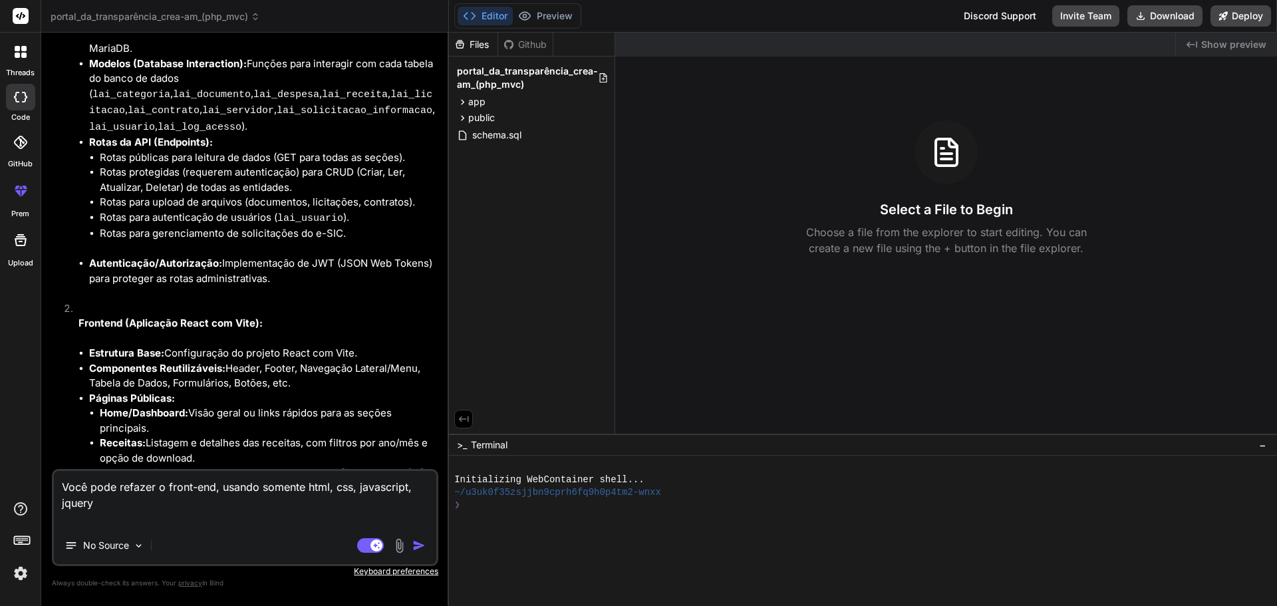
type textarea "Você pode refazer o front-end, usando somente html, css, javascript, jquery N"
type textarea "x"
type textarea "Você pode refazer o front-end, usando somente html, css, javascript, jquery Nã"
type textarea "x"
type textarea "Você pode refazer o front-end, usando somente html, css, javascript, jquery Não"
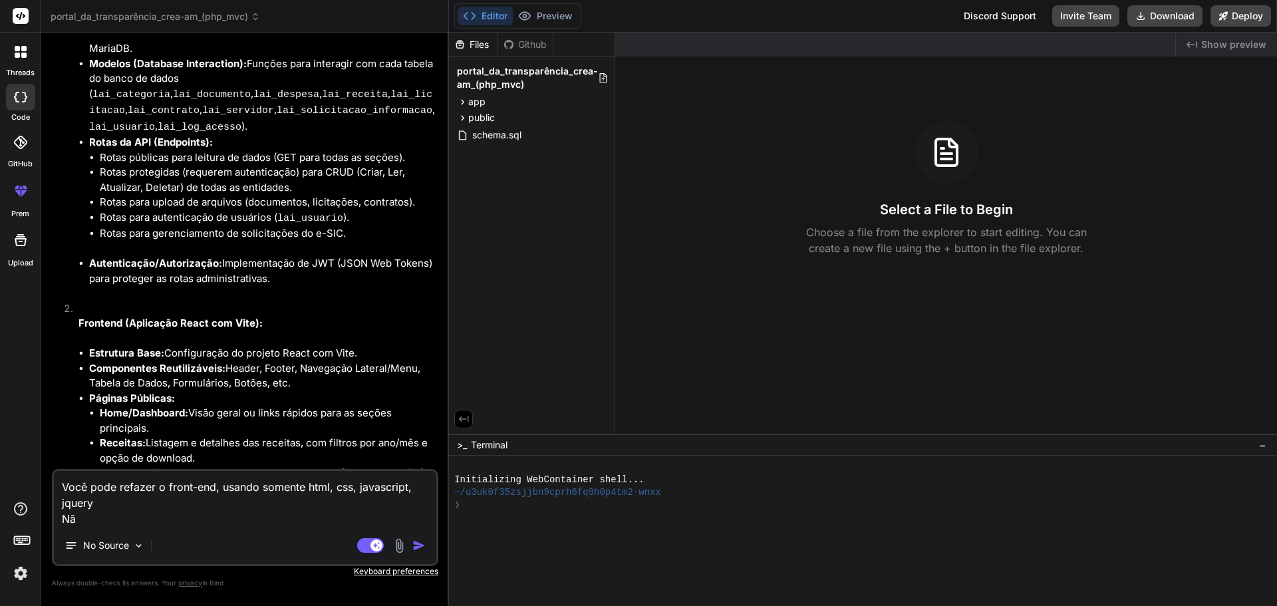
type textarea "x"
type textarea "Você pode refazer o front-end, usando somente html, css, javascript, jquery Não"
type textarea "x"
type textarea "Você pode refazer o front-end, usando somente html, css, javascript, jquery Não…"
type textarea "x"
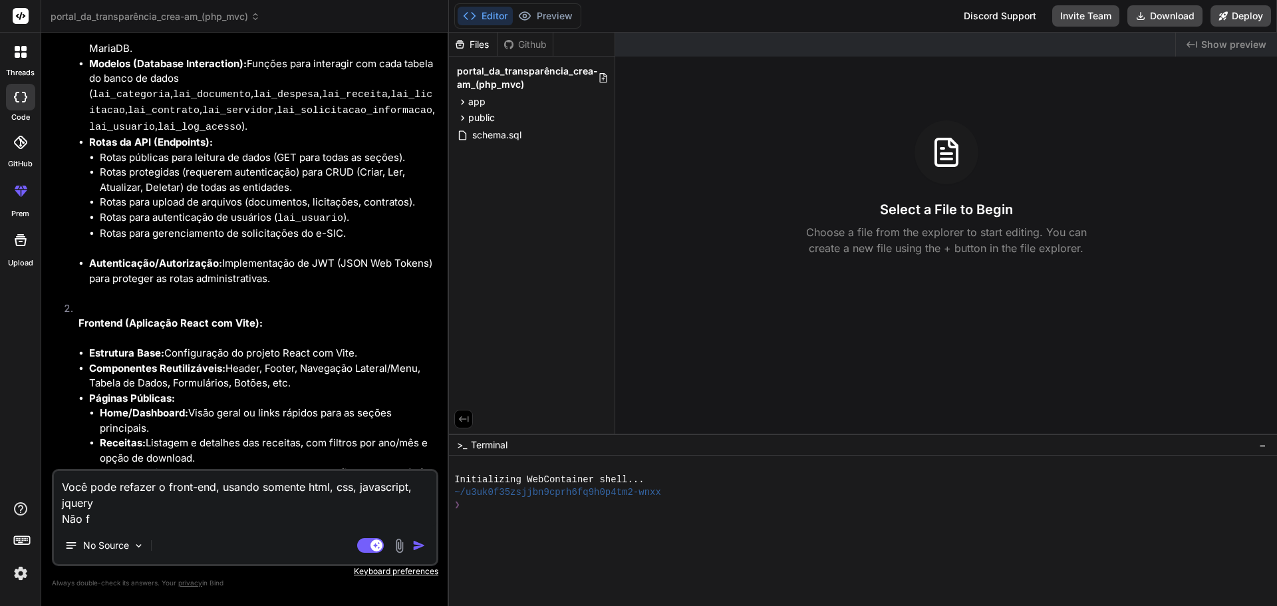
type textarea "Você pode refazer o front-end, usando somente html, css, javascript, jquery Não…"
type textarea "x"
type textarea "Você pode refazer o front-end, usando somente html, css, javascript, jquery Não…"
type textarea "x"
type textarea "Você pode refazer o front-end, usando somente html, css, javascript, jquery Não…"
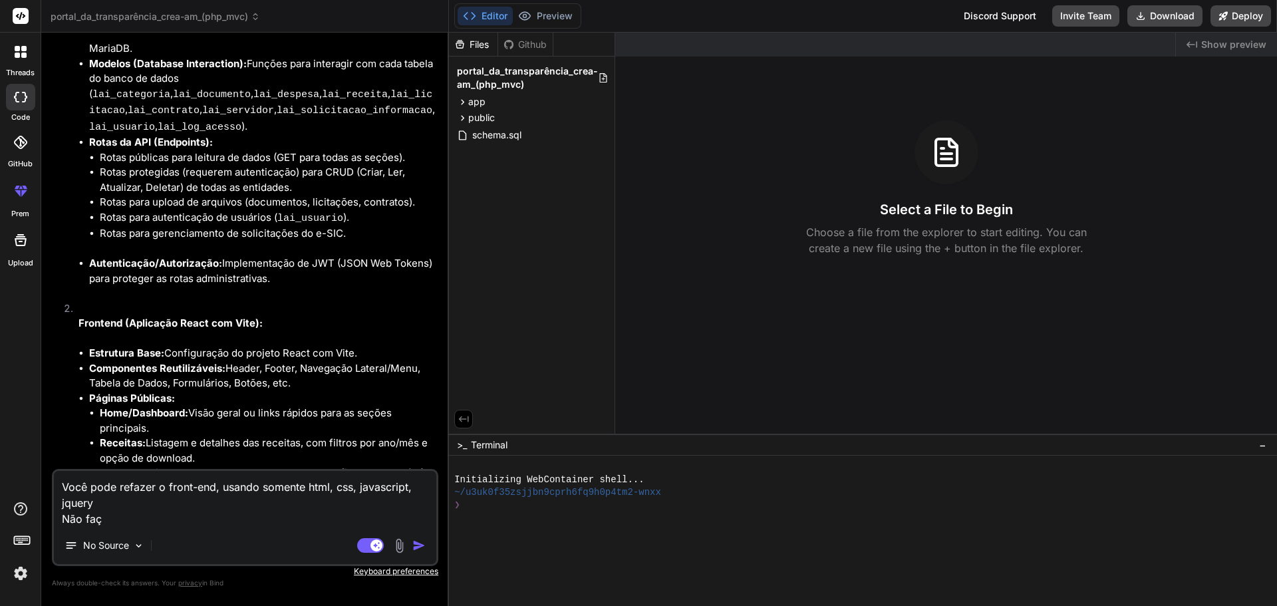
type textarea "x"
type textarea "Você pode refazer o front-end, usando somente html, css, javascript, jquery Não…"
type textarea "x"
type textarea "Você pode refazer o front-end, usando somente html, css, javascript, jquery Não…"
type textarea "x"
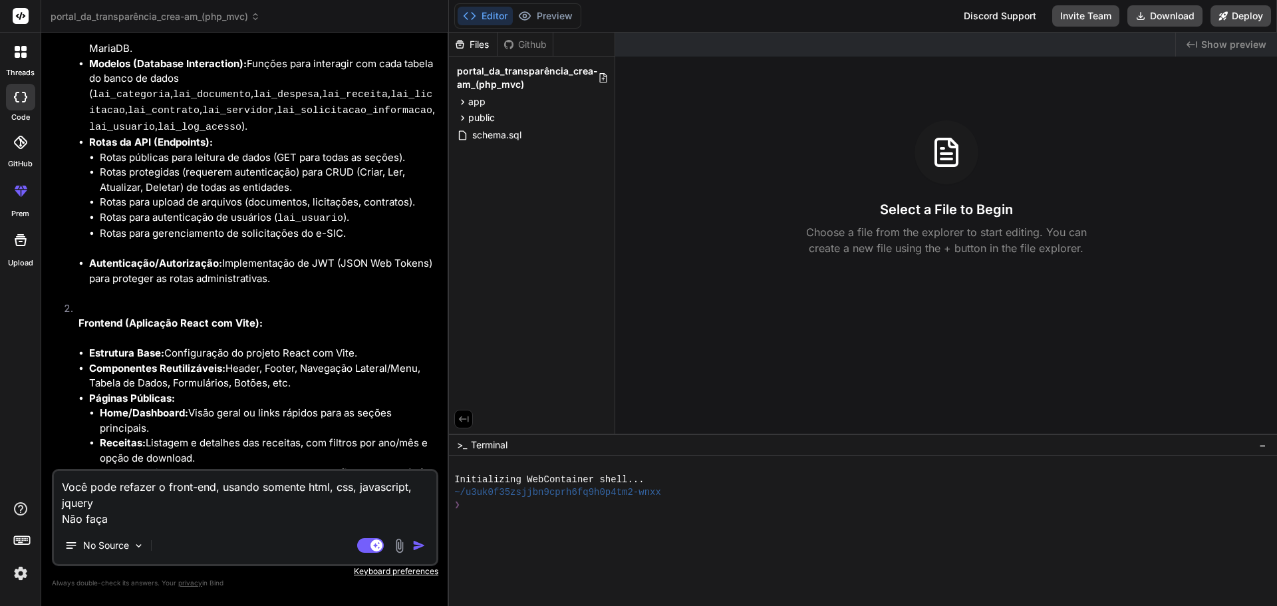
type textarea "Você pode refazer o front-end, usando somente html, css, javascript, jquery Não…"
type textarea "x"
type textarea "Você pode refazer o front-end, usando somente html, css, javascript, jquery Não…"
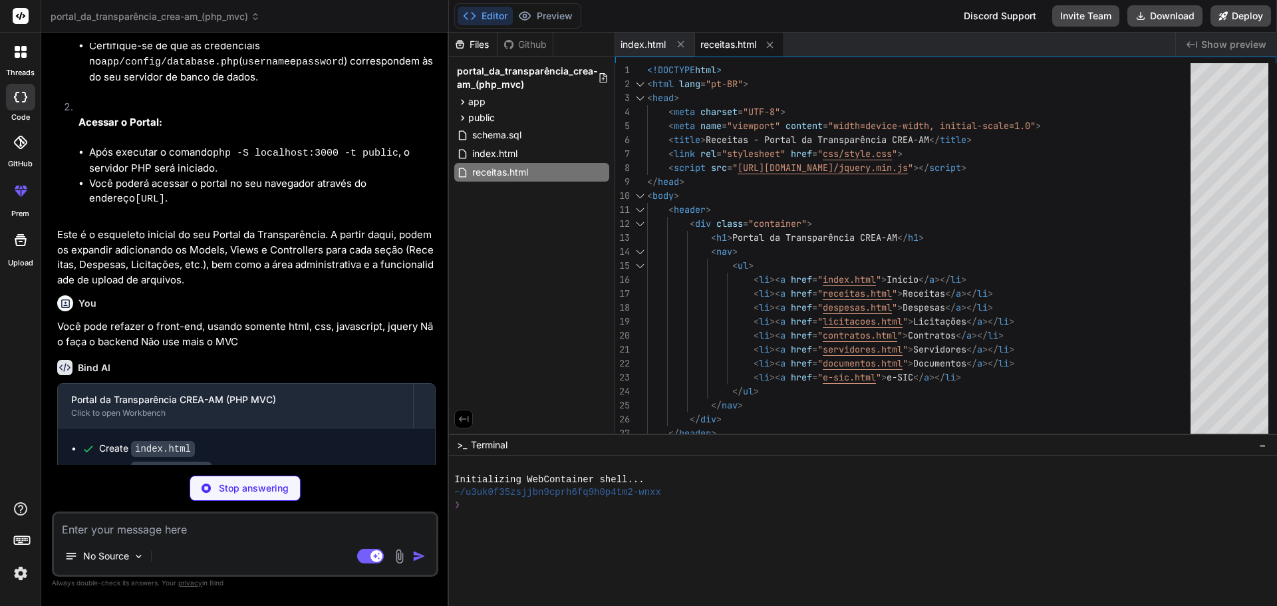
scroll to position [4667, 0]
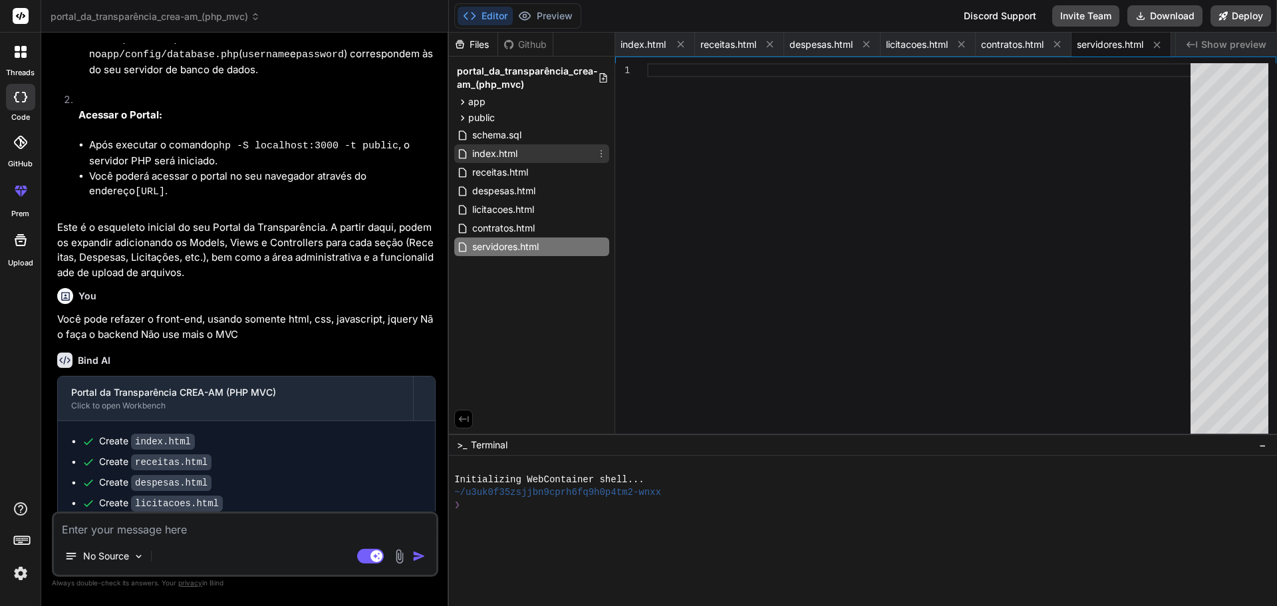
click at [497, 150] on span "index.html" at bounding box center [495, 154] width 48 height 16
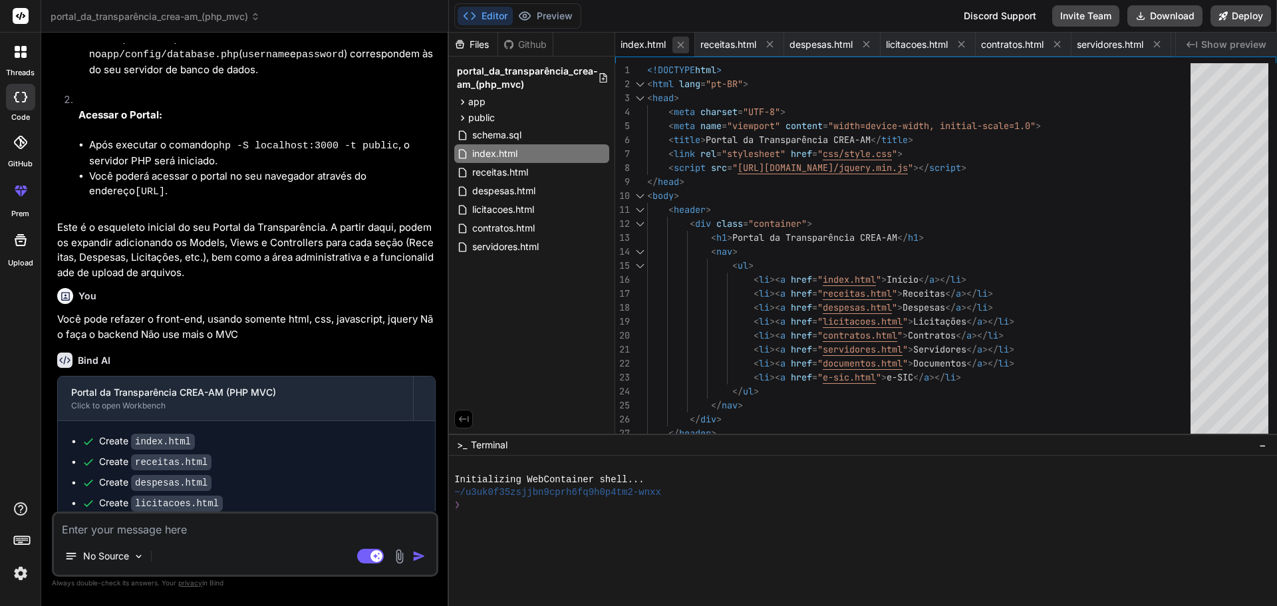
click at [680, 46] on icon at bounding box center [680, 44] width 11 height 11
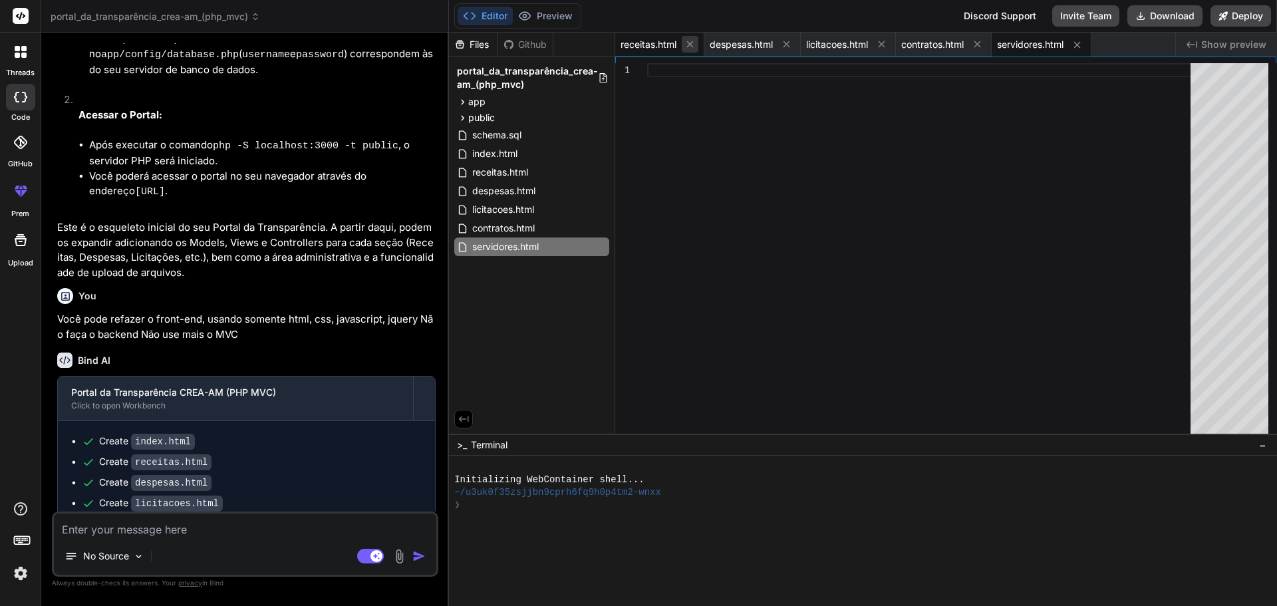
click at [686, 46] on icon at bounding box center [689, 44] width 11 height 11
click at [686, 46] on div "despesas.html" at bounding box center [663, 45] width 96 height 24
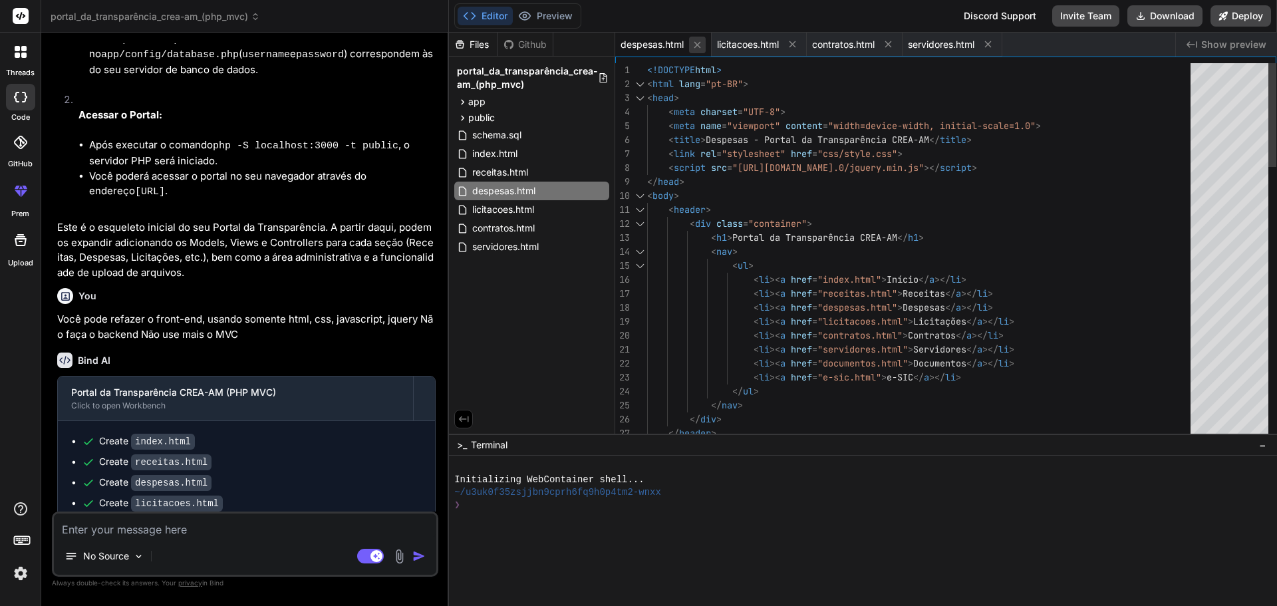
click at [697, 46] on icon at bounding box center [697, 44] width 7 height 7
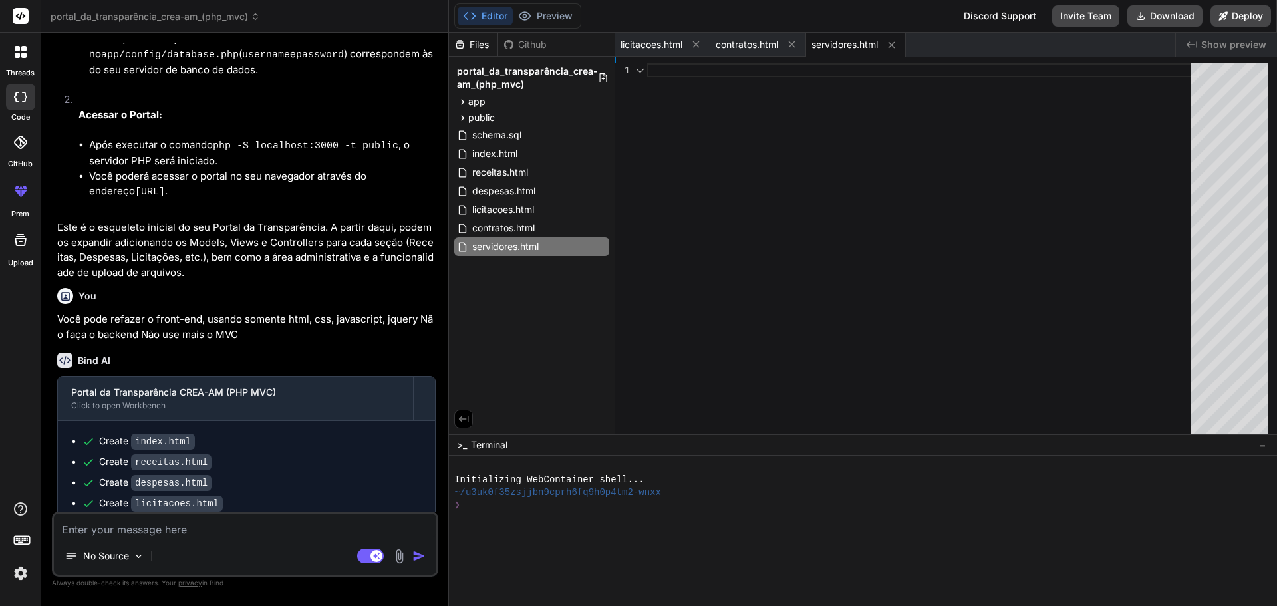
click at [697, 46] on icon at bounding box center [695, 44] width 11 height 11
click at [697, 46] on icon at bounding box center [696, 44] width 11 height 11
click at [697, 46] on icon at bounding box center [700, 44] width 11 height 11
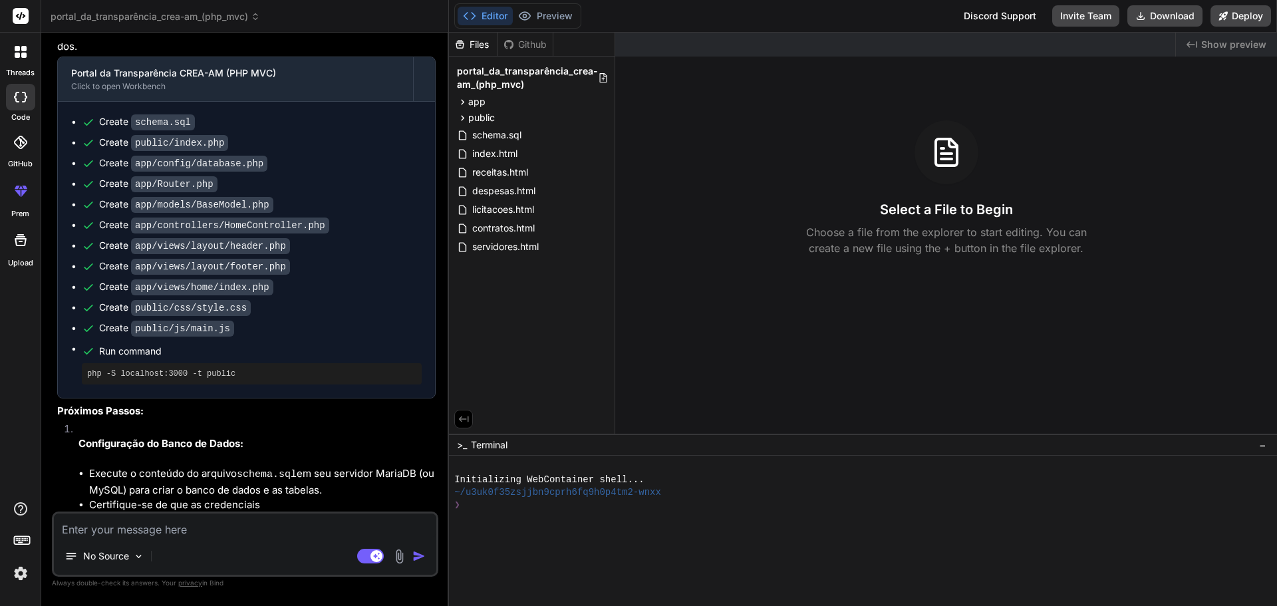
scroll to position [4185, 0]
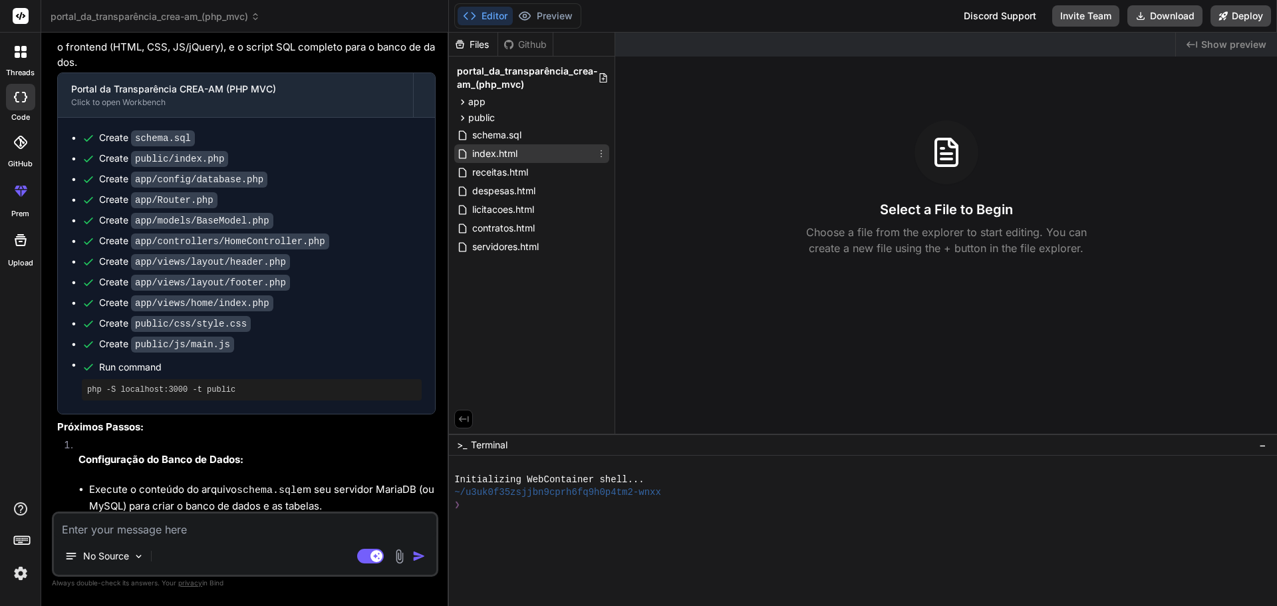
click at [494, 150] on span "index.html" at bounding box center [495, 154] width 48 height 16
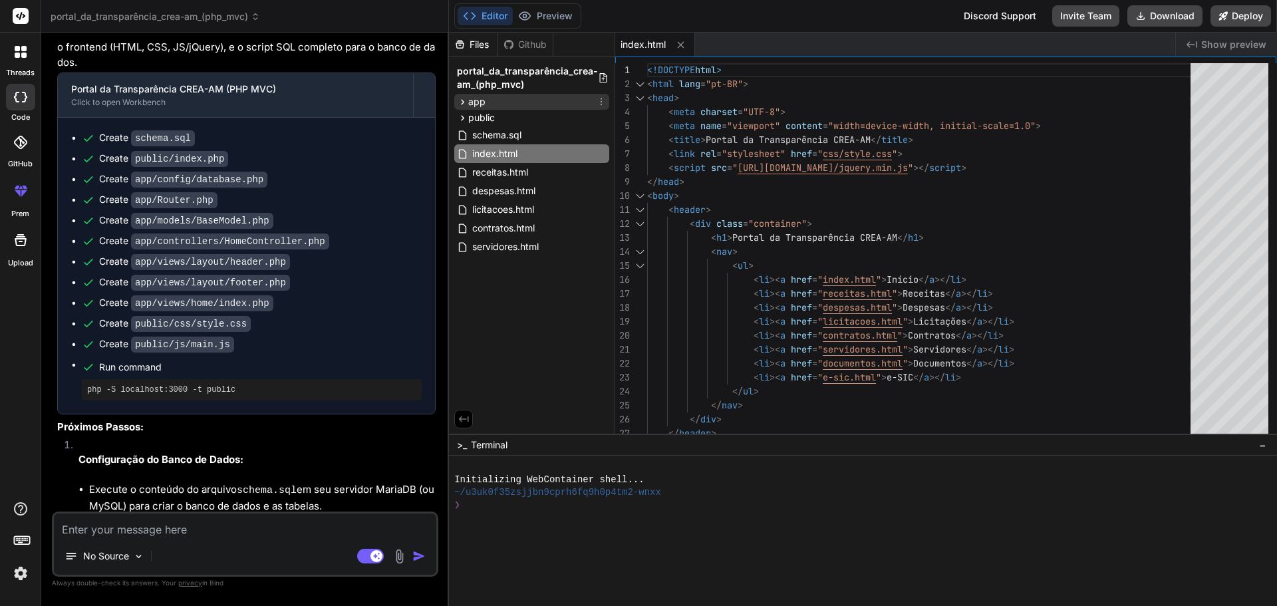
click at [464, 100] on icon at bounding box center [462, 101] width 11 height 11
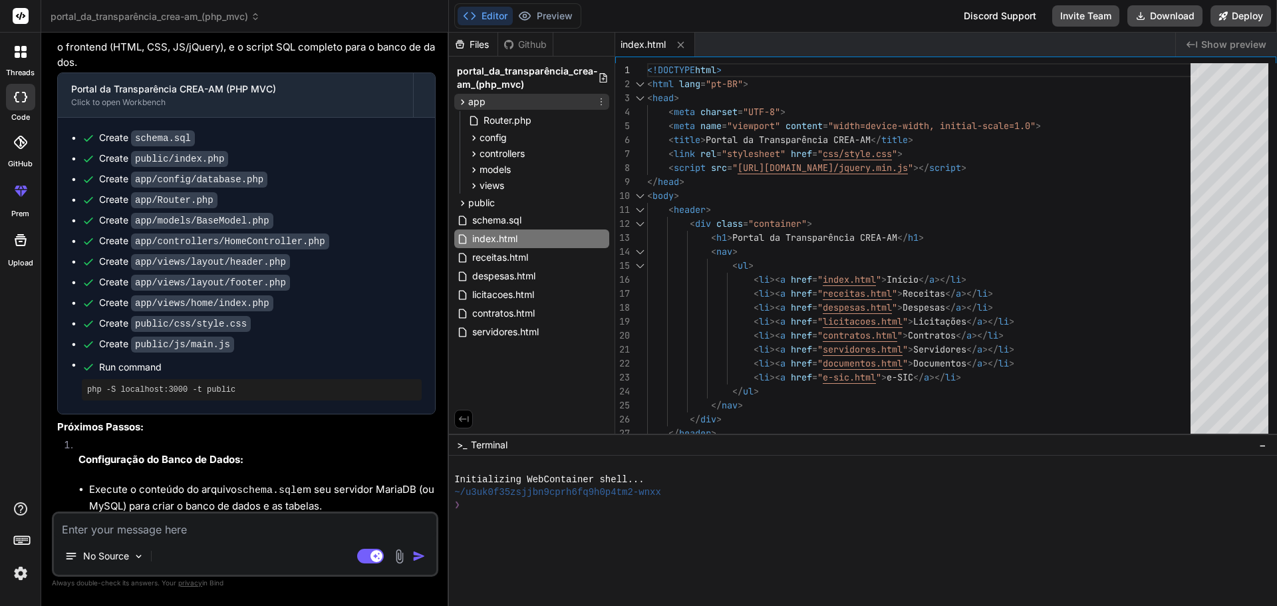
click at [464, 100] on icon at bounding box center [462, 101] width 11 height 11
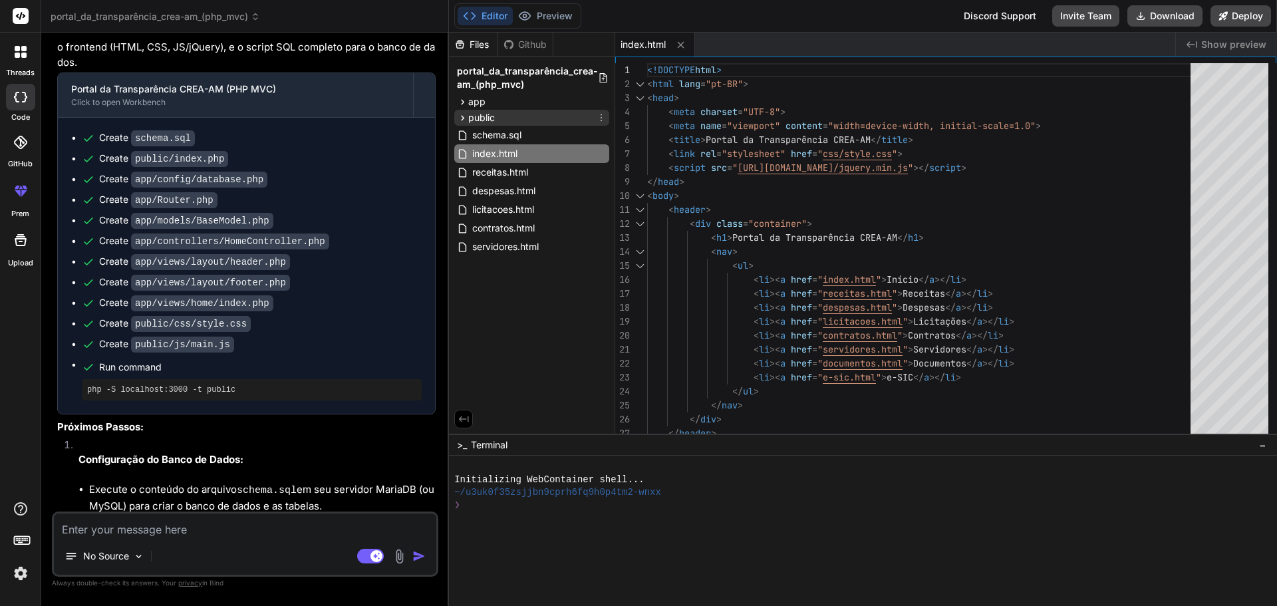
click at [464, 118] on icon at bounding box center [463, 117] width 3 height 5
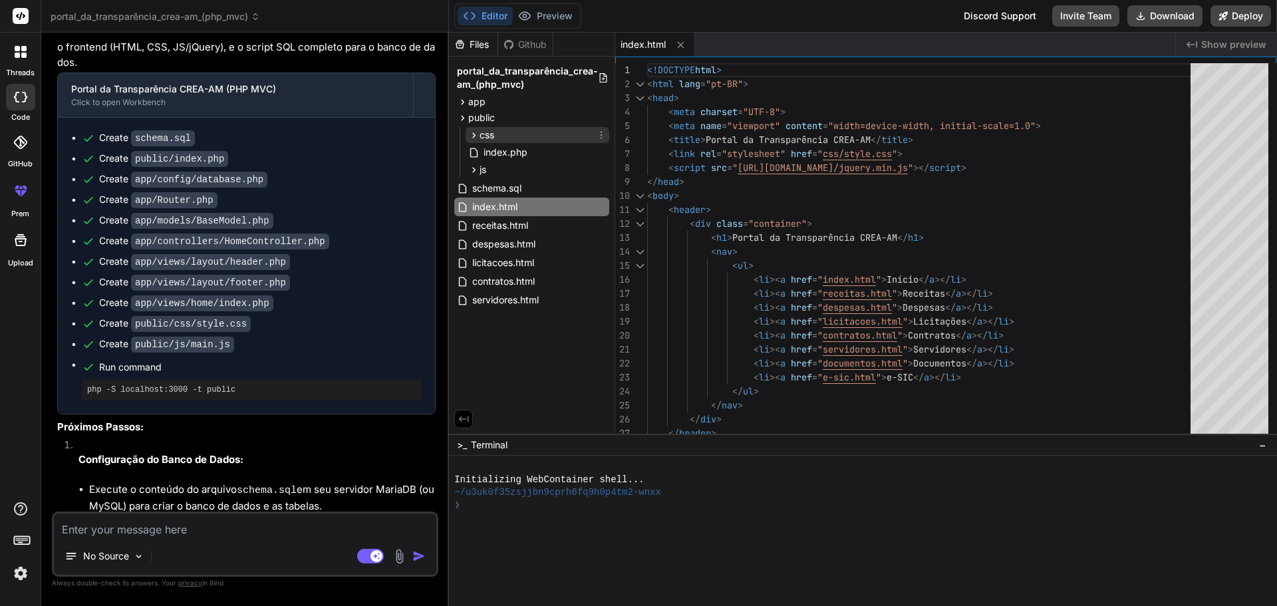
click at [473, 134] on icon at bounding box center [474, 134] width 3 height 5
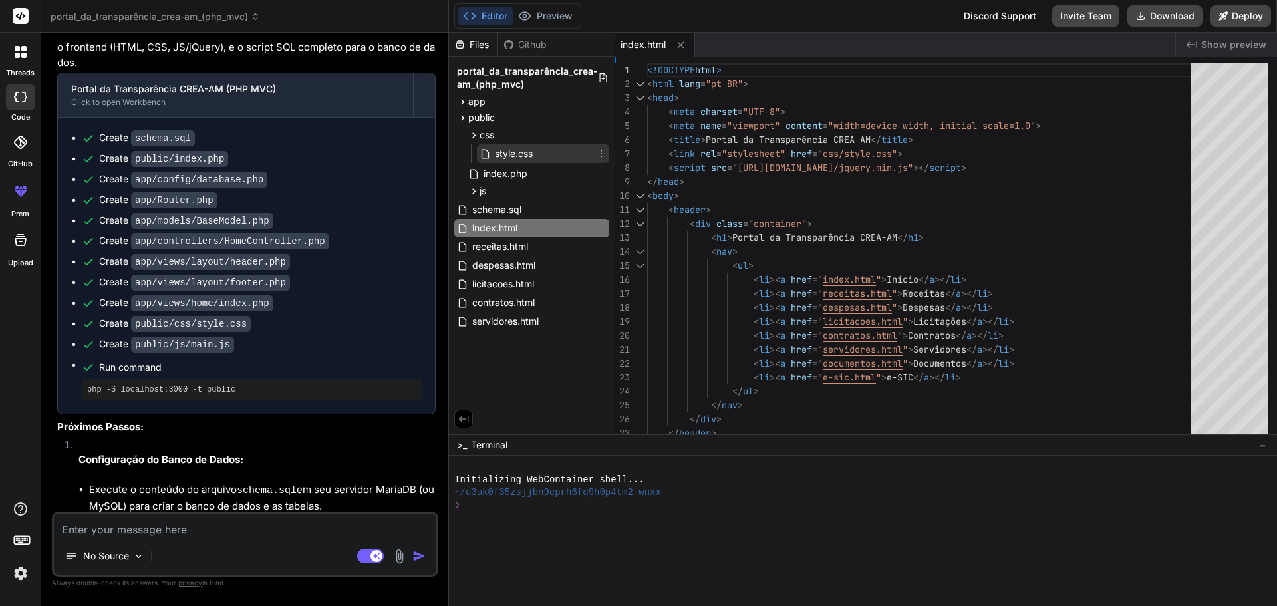
click at [506, 153] on span "style.css" at bounding box center [513, 154] width 41 height 16
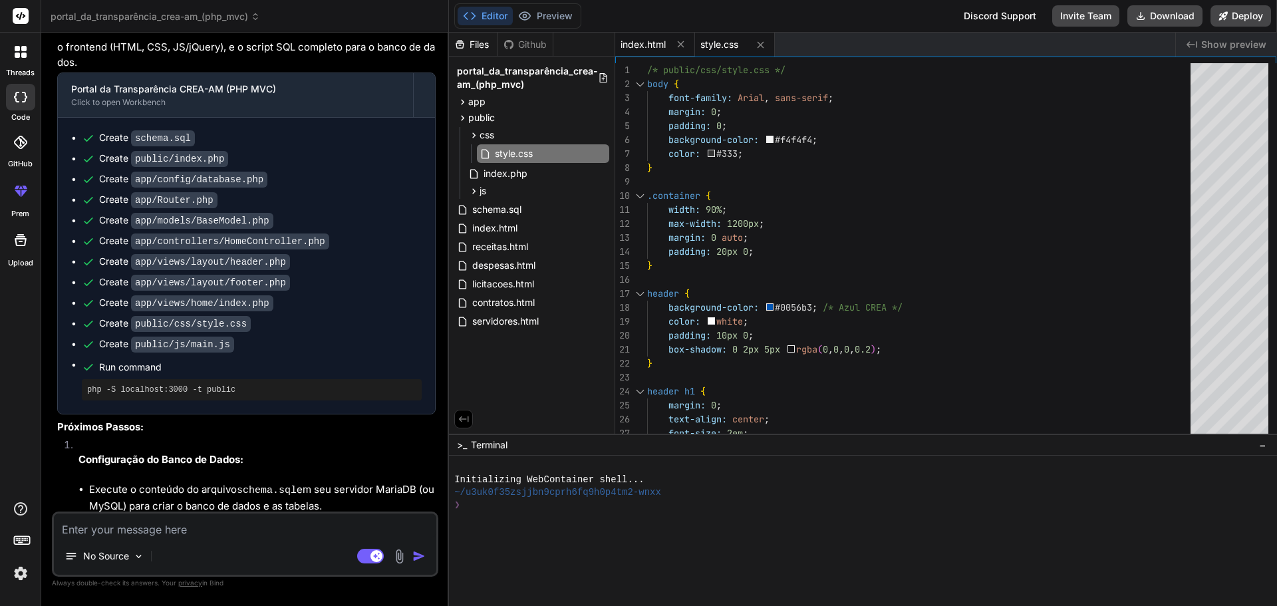
click at [636, 42] on span "index.html" at bounding box center [642, 44] width 45 height 13
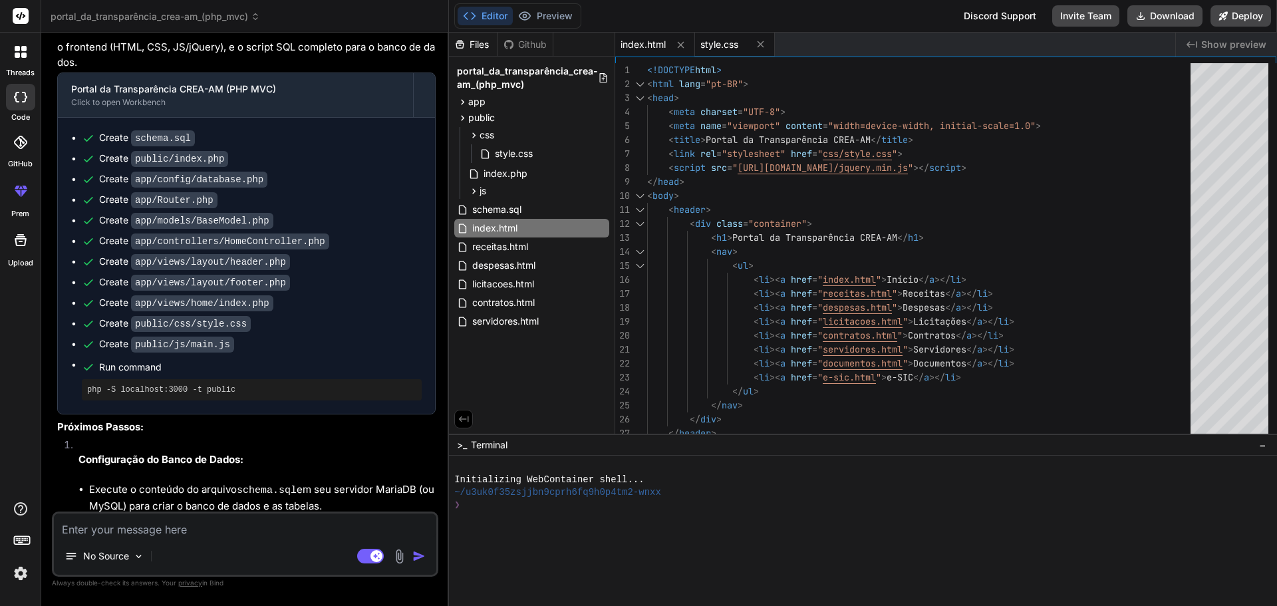
click at [713, 47] on span "style.css" at bounding box center [719, 44] width 38 height 13
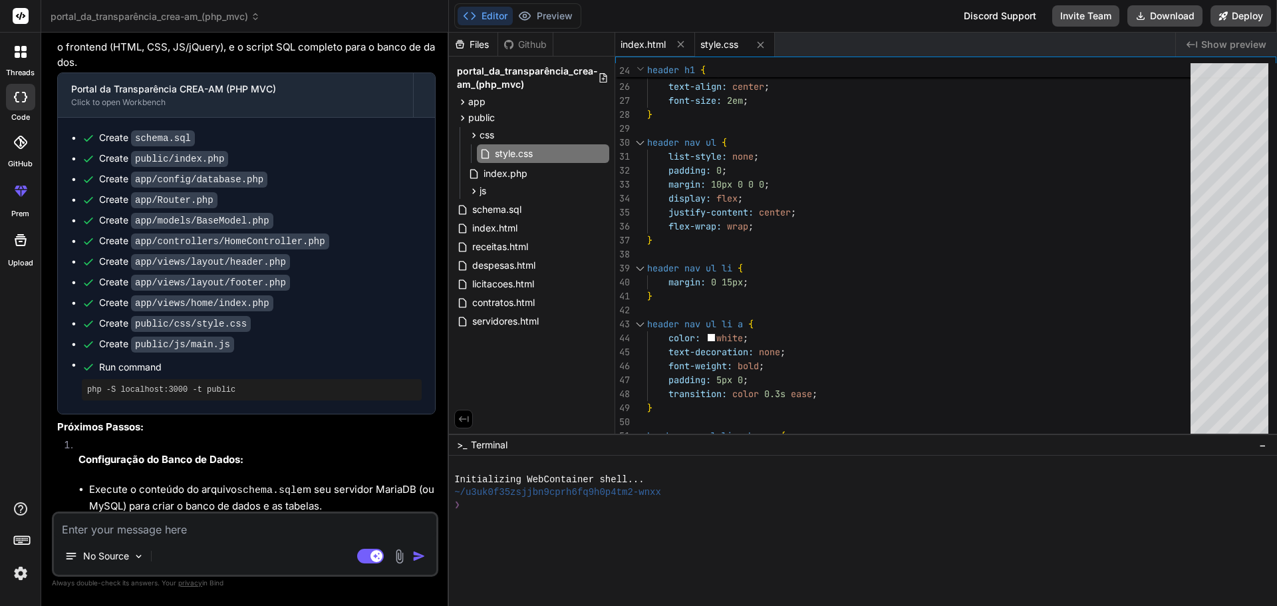
click at [638, 47] on span "index.html" at bounding box center [642, 44] width 45 height 13
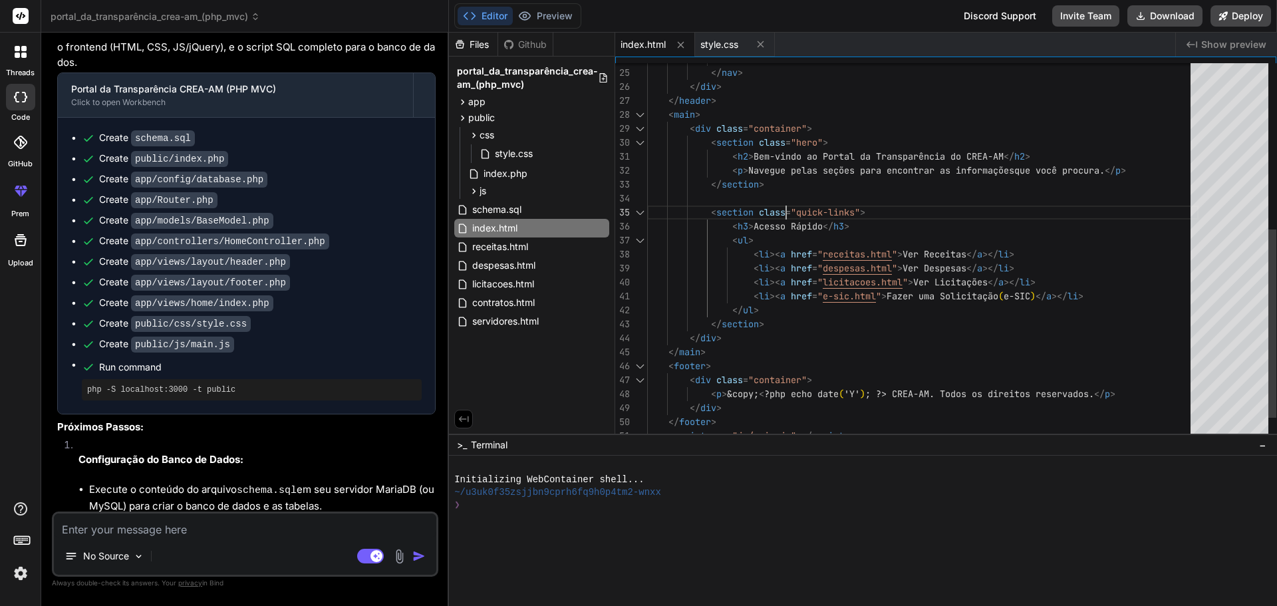
scroll to position [0, 0]
drag, startPoint x: 801, startPoint y: 210, endPoint x: 863, endPoint y: 210, distance: 62.5
click at [863, 210] on div "</ ul > </ nav > </ div > </ header > < main > < div class = "container" > < se…" at bounding box center [922, 108] width 551 height 754
click at [726, 45] on span "style.css" at bounding box center [719, 44] width 38 height 13
